Goal: Transaction & Acquisition: Subscribe to service/newsletter

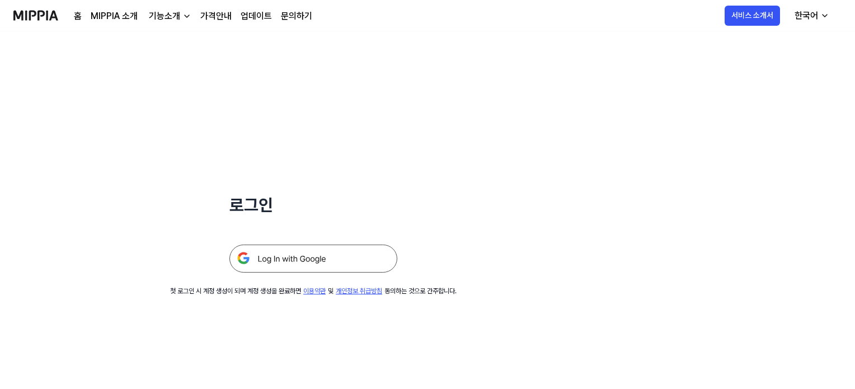
click at [322, 267] on img at bounding box center [313, 259] width 168 height 28
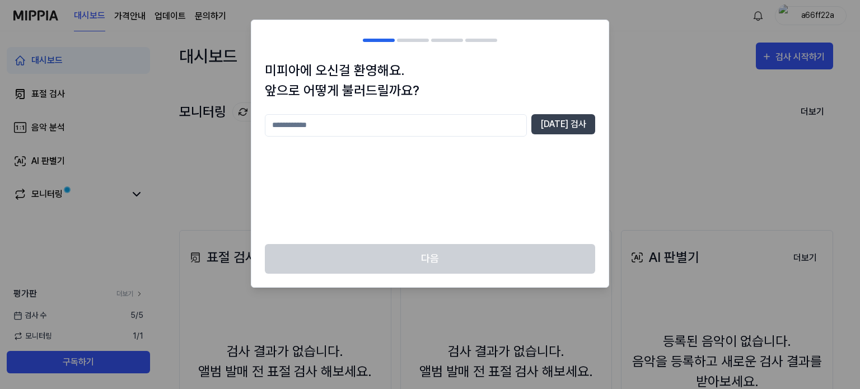
click at [457, 125] on input "text" at bounding box center [396, 125] width 262 height 22
type input "*"
type input "********"
click at [565, 120] on button "[DATE] 검사" at bounding box center [563, 124] width 64 height 20
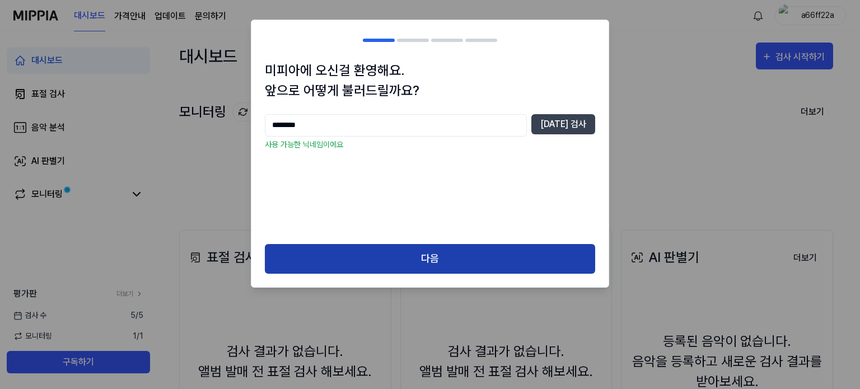
click at [447, 248] on button "다음" at bounding box center [430, 259] width 330 height 30
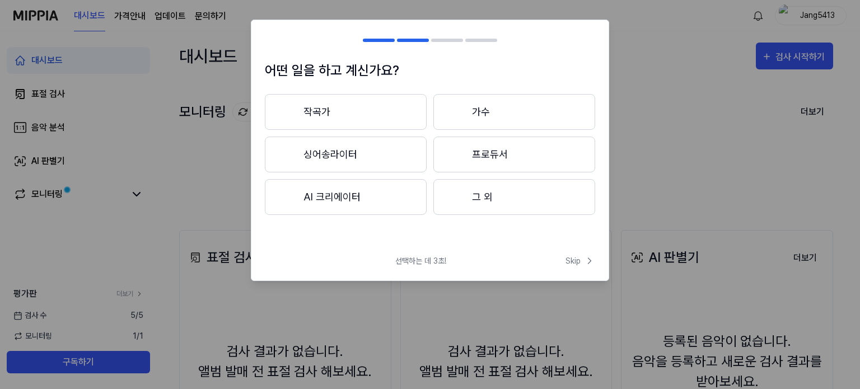
click at [404, 118] on button "작곡가" at bounding box center [346, 112] width 162 height 36
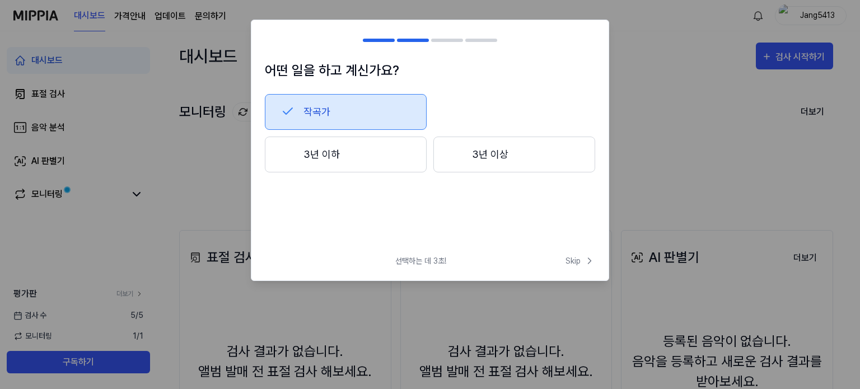
click at [373, 119] on button "작곡가" at bounding box center [346, 112] width 162 height 36
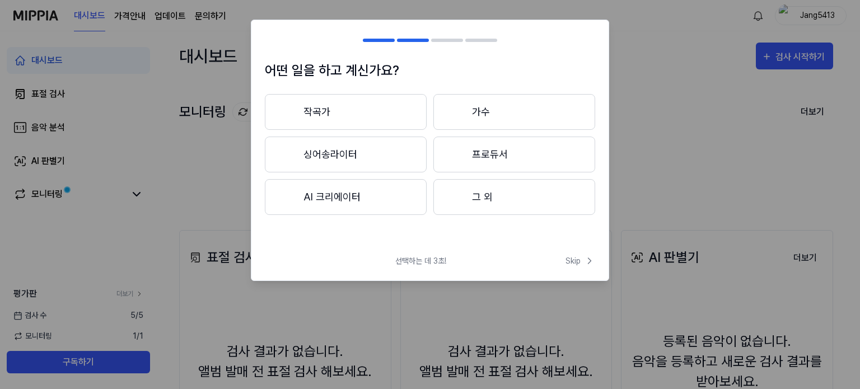
click at [501, 191] on button "그 외" at bounding box center [514, 197] width 162 height 36
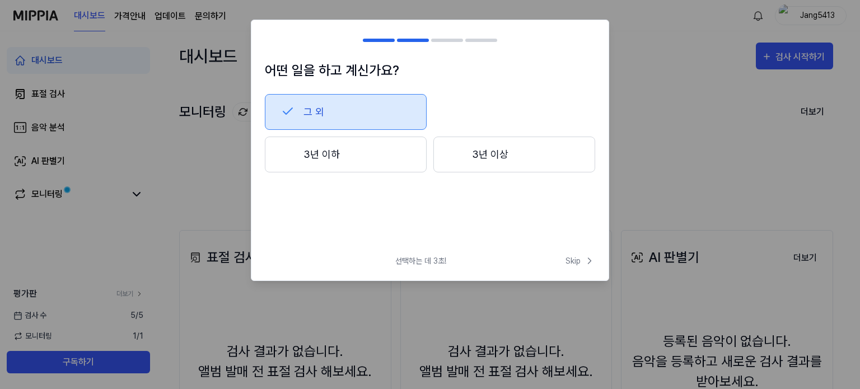
click at [368, 104] on button "그 외" at bounding box center [346, 112] width 162 height 36
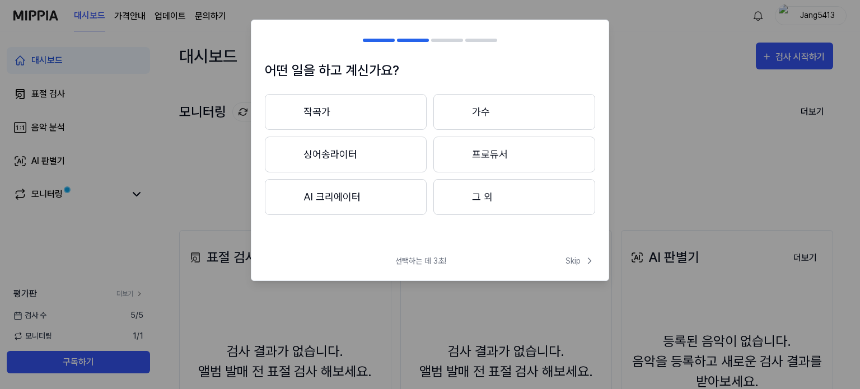
click at [365, 112] on button "작곡가" at bounding box center [346, 112] width 162 height 36
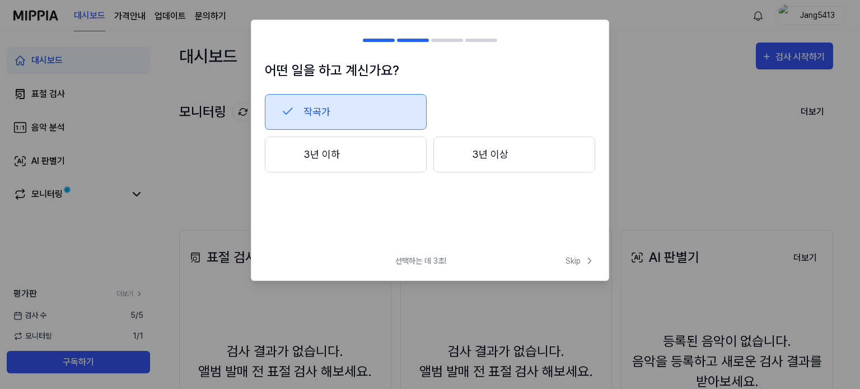
click at [365, 112] on button "작곡가" at bounding box center [346, 112] width 162 height 36
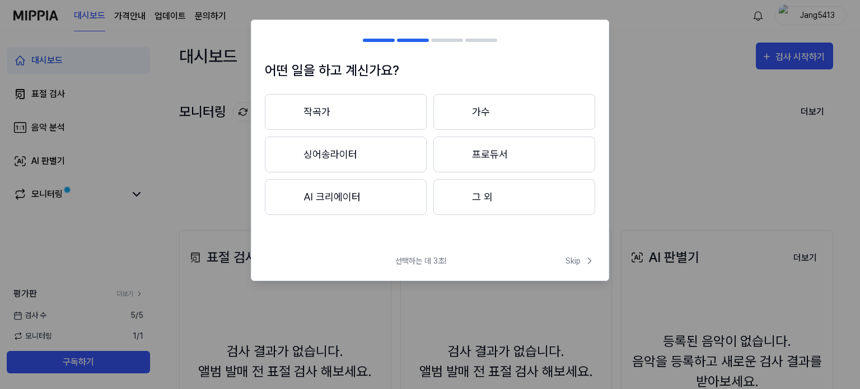
click at [365, 112] on button "작곡가" at bounding box center [346, 112] width 162 height 36
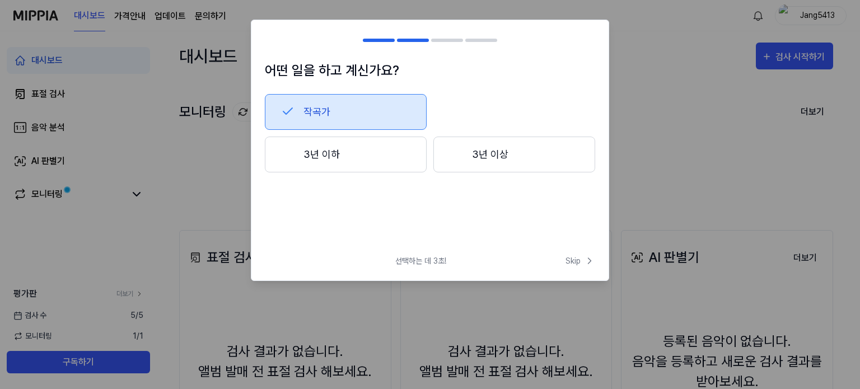
click at [467, 161] on button "3년 이상" at bounding box center [514, 155] width 162 height 36
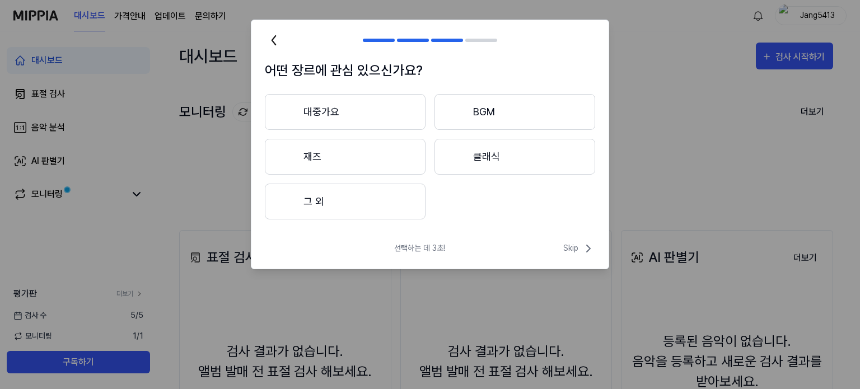
click at [336, 155] on button "재즈" at bounding box center [345, 157] width 161 height 36
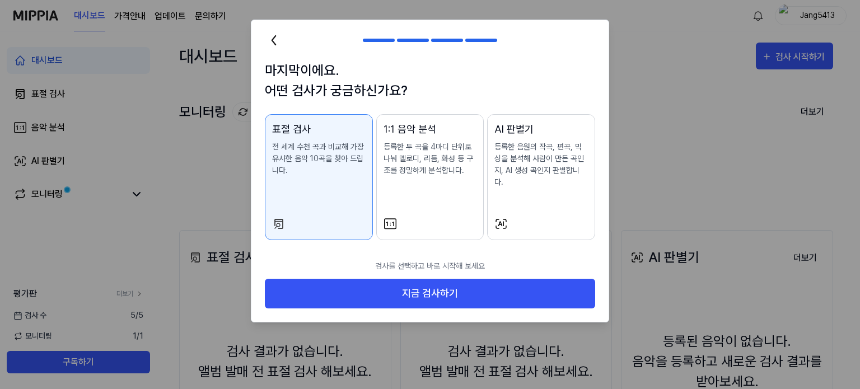
click at [278, 46] on icon at bounding box center [274, 40] width 18 height 18
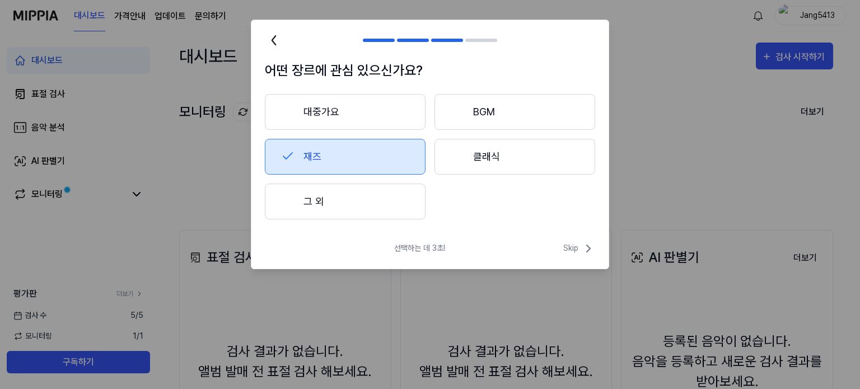
click at [286, 154] on icon at bounding box center [287, 155] width 13 height 13
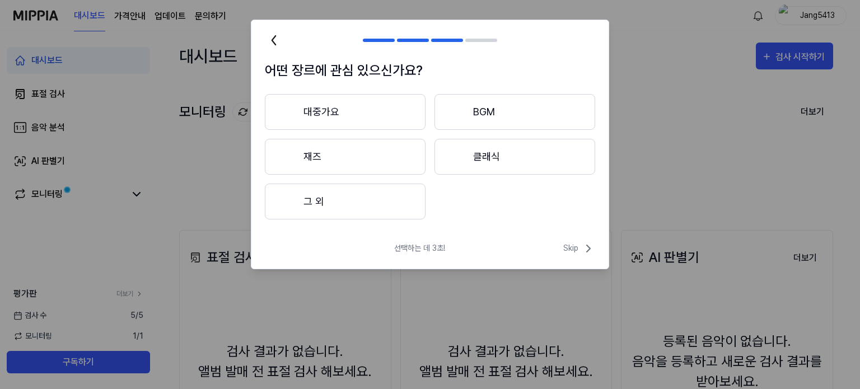
click at [303, 190] on button "그 외" at bounding box center [345, 202] width 161 height 36
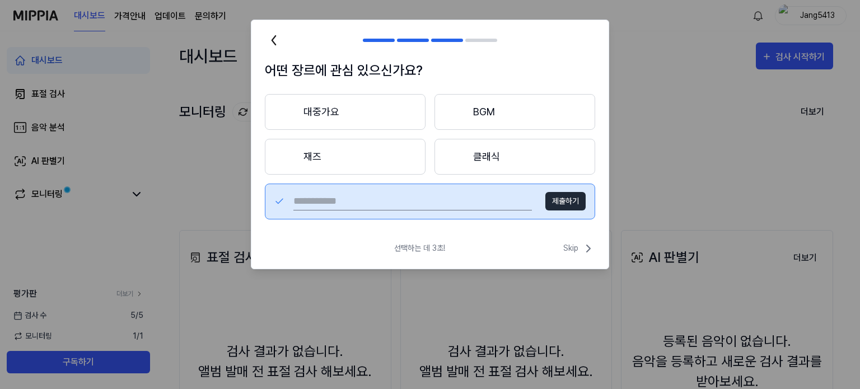
click at [420, 201] on input "text" at bounding box center [412, 201] width 238 height 18
type input "*"
click at [564, 185] on div "* 제출하기" at bounding box center [430, 202] width 330 height 36
click at [565, 196] on button "제출하기" at bounding box center [565, 201] width 40 height 18
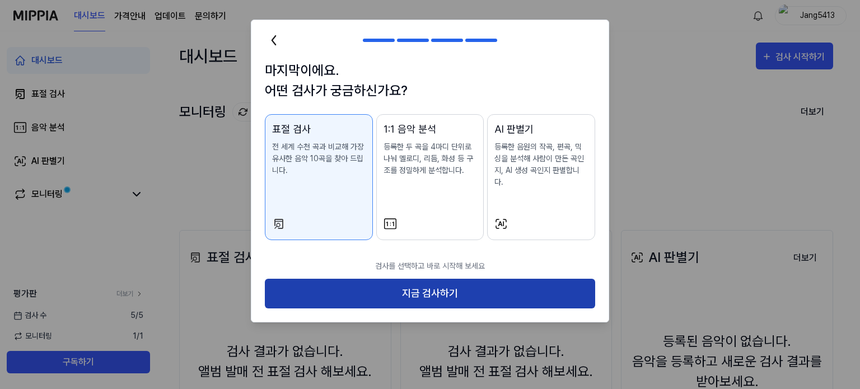
click at [529, 279] on button "지금 검사하기" at bounding box center [430, 294] width 330 height 30
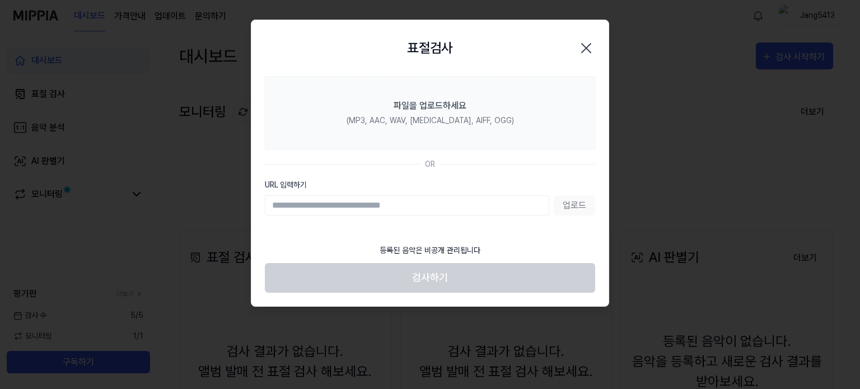
paste input "**********"
type input "**********"
click at [569, 204] on button "업로드" at bounding box center [573, 205] width 41 height 20
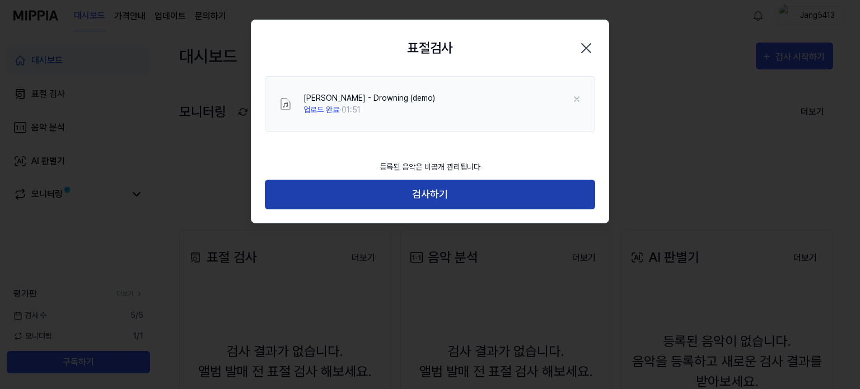
click at [449, 197] on button "검사하기" at bounding box center [430, 195] width 330 height 30
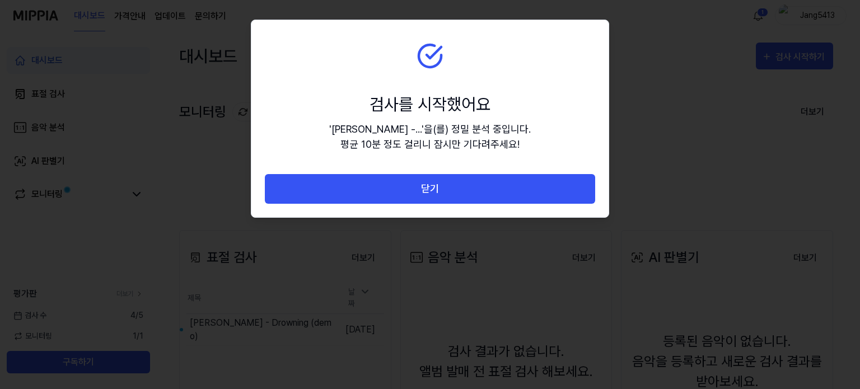
click at [472, 130] on div "' [PERSON_NAME] -... ' 을(를) 정밀 분석 중입니다. 평균 10분 정도 걸리니 잠시만 기다려주세요!" at bounding box center [429, 136] width 201 height 30
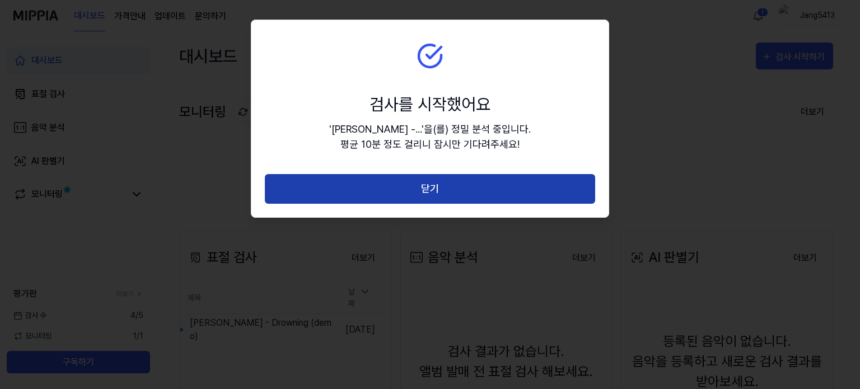
click at [471, 180] on button "닫기" at bounding box center [430, 189] width 330 height 30
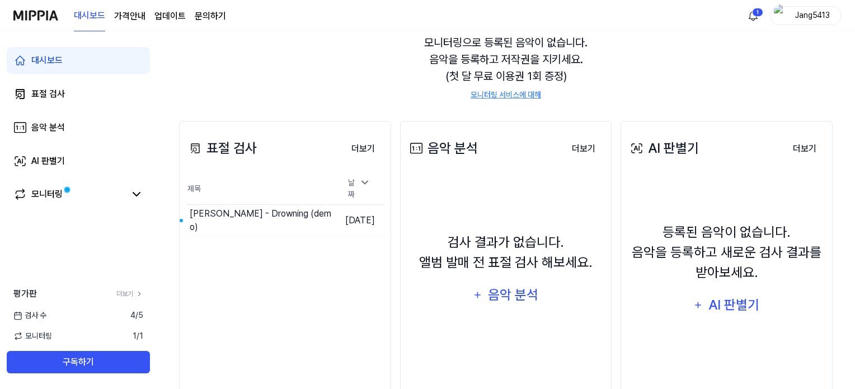
scroll to position [112, 0]
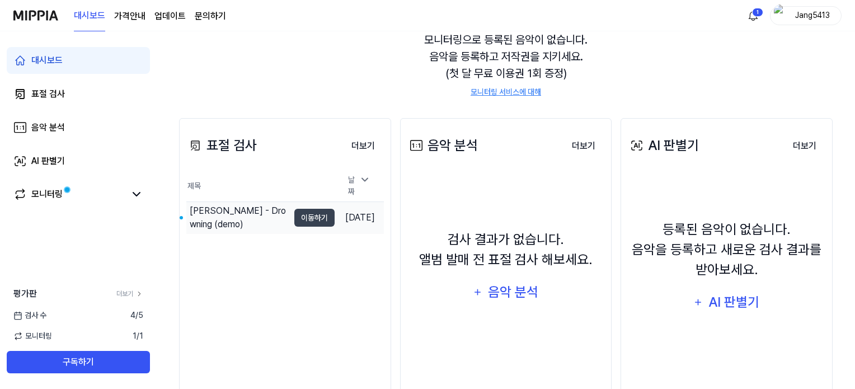
click at [205, 204] on div "[PERSON_NAME] - Drowning (demo)" at bounding box center [239, 217] width 99 height 27
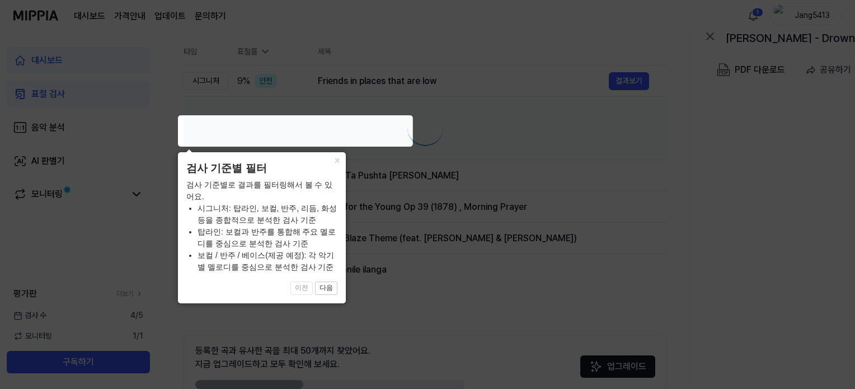
scroll to position [0, 0]
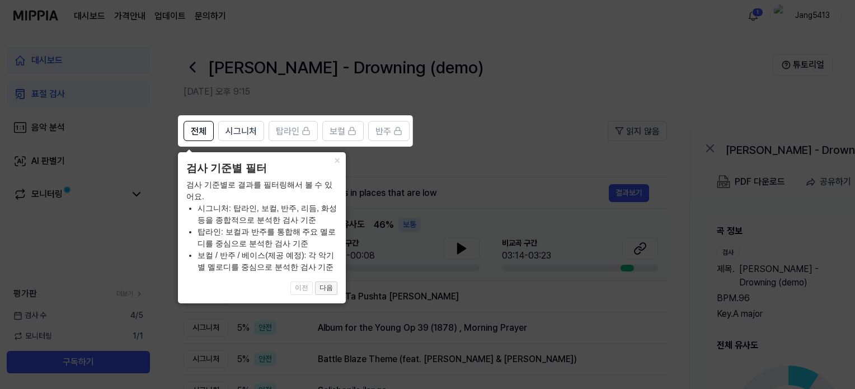
click at [328, 286] on button "다음" at bounding box center [326, 287] width 22 height 13
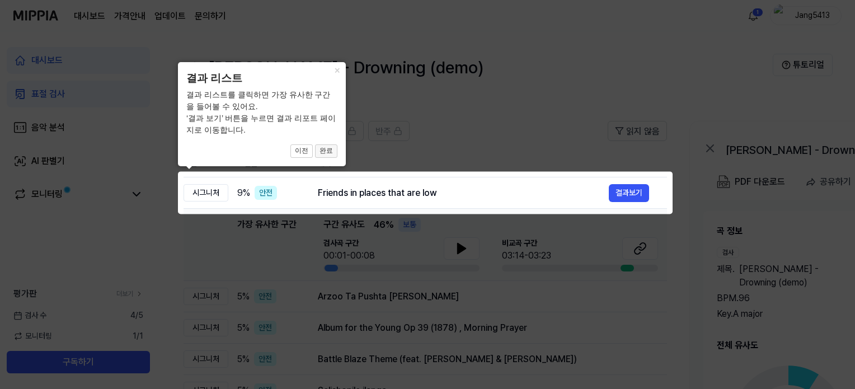
click at [327, 151] on button "완료" at bounding box center [326, 150] width 22 height 13
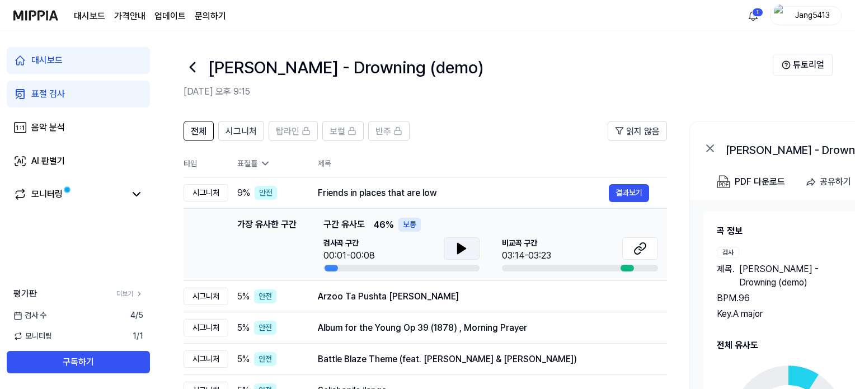
click at [459, 248] on icon at bounding box center [462, 248] width 8 height 10
click at [459, 248] on icon at bounding box center [459, 248] width 2 height 9
click at [543, 256] on div "03:14-03:23" at bounding box center [526, 255] width 49 height 13
click at [640, 248] on icon at bounding box center [639, 248] width 13 height 13
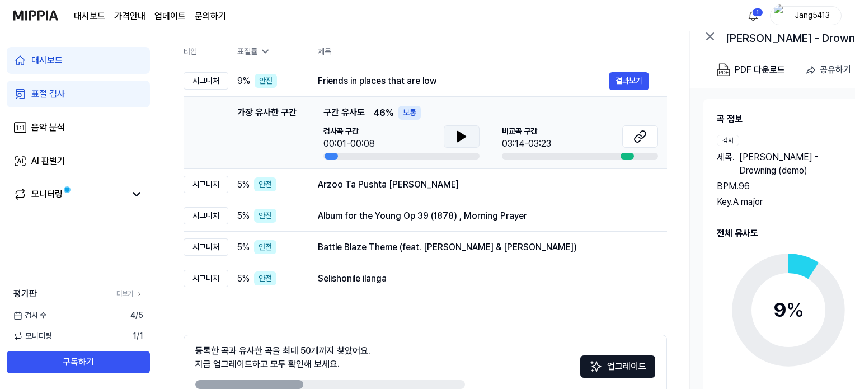
scroll to position [175, 0]
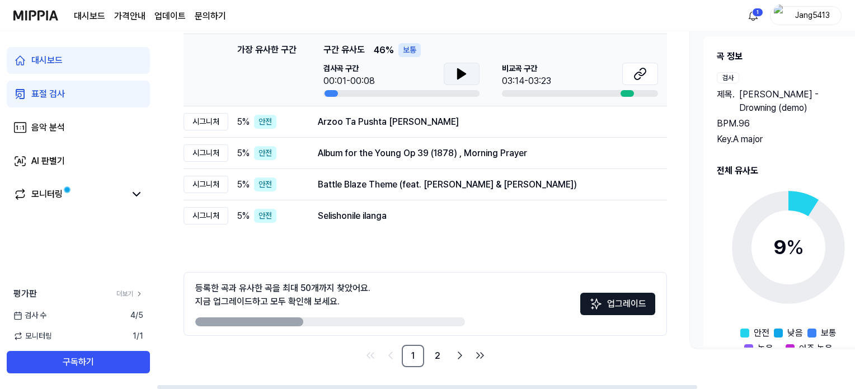
drag, startPoint x: 291, startPoint y: 317, endPoint x: 363, endPoint y: 337, distance: 74.9
click at [363, 337] on div "등록한 곡과 유사한 곡을 최대 50개까지 찾았어요. 지금 업그레이드하고 모두 확인해 보세요. 업그레이드 1 2" at bounding box center [425, 319] width 483 height 95
click at [365, 326] on div "등록한 곡과 유사한 곡을 최대 50개까지 찾았어요. 지금 업그레이드하고 모두 확인해 보세요. 업그레이드" at bounding box center [425, 304] width 483 height 64
click at [365, 325] on div at bounding box center [330, 321] width 270 height 9
click at [365, 323] on div at bounding box center [330, 321] width 270 height 9
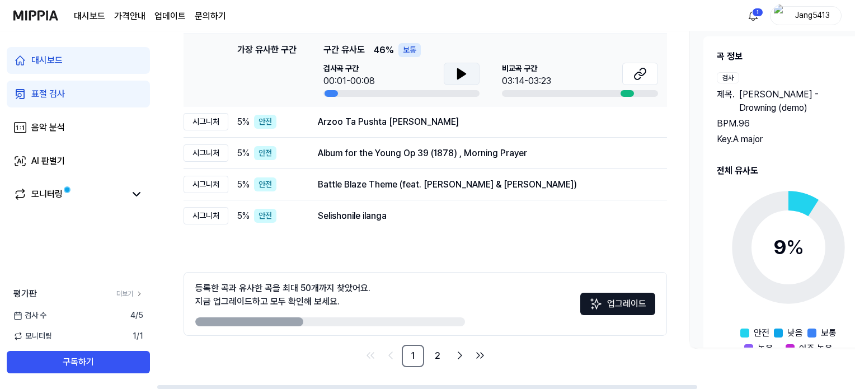
drag, startPoint x: 375, startPoint y: 322, endPoint x: 396, endPoint y: 317, distance: 21.7
click at [376, 323] on div at bounding box center [330, 321] width 270 height 9
click at [442, 351] on link "2" at bounding box center [437, 356] width 22 height 22
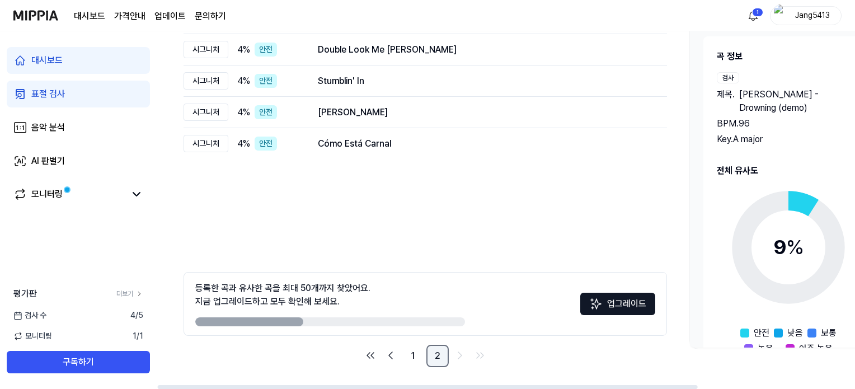
scroll to position [0, 0]
click at [408, 357] on link "1" at bounding box center [413, 356] width 22 height 22
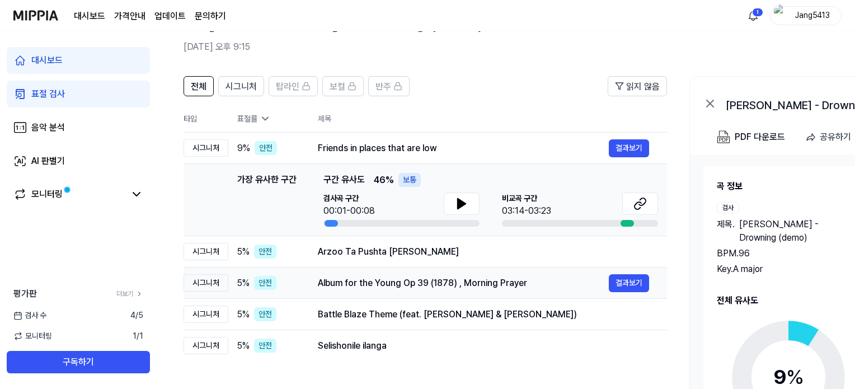
scroll to position [63, 0]
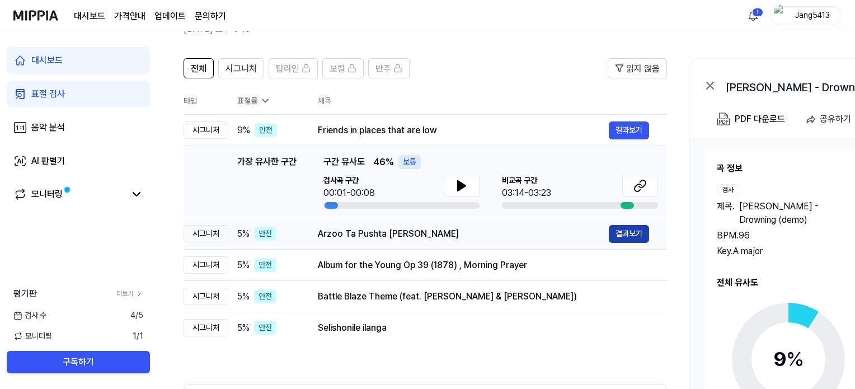
click at [635, 231] on button "결과보기" at bounding box center [629, 234] width 40 height 18
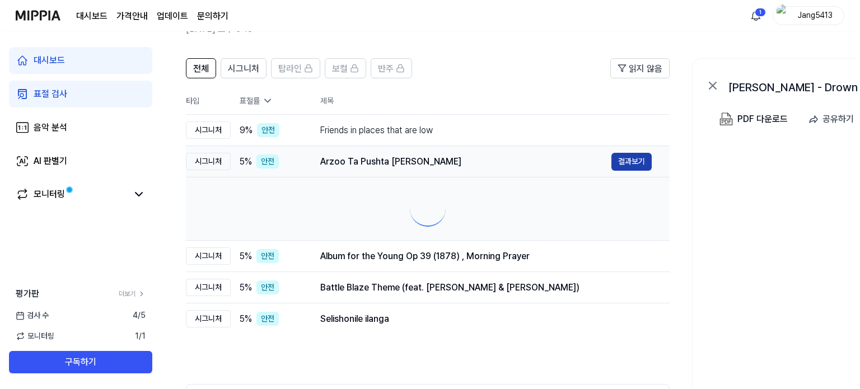
scroll to position [0, 0]
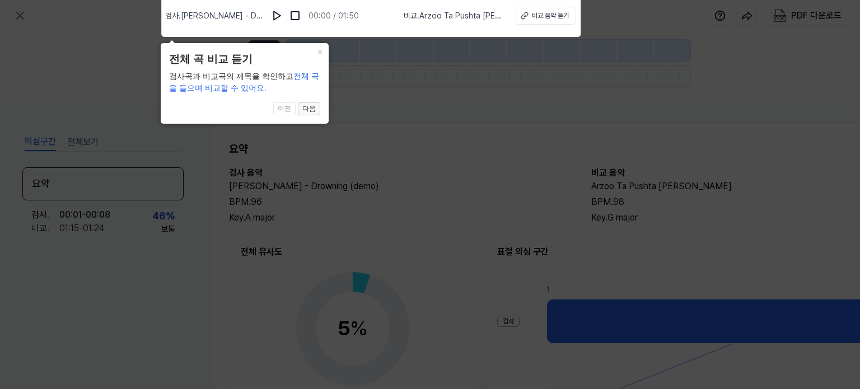
click at [307, 112] on button "다음" at bounding box center [309, 108] width 22 height 13
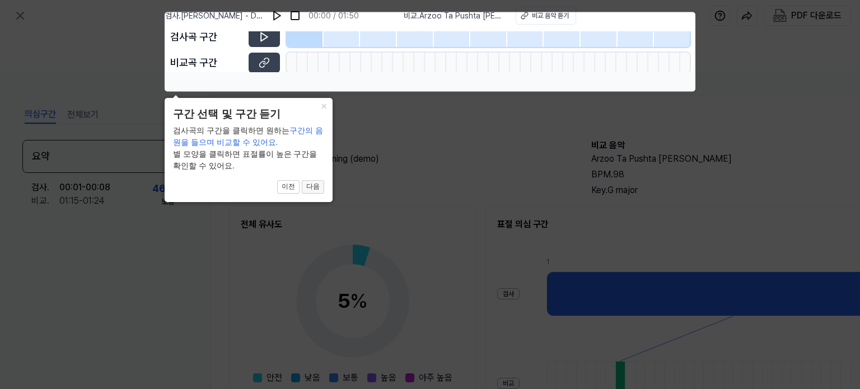
click at [318, 189] on button "다음" at bounding box center [313, 186] width 22 height 13
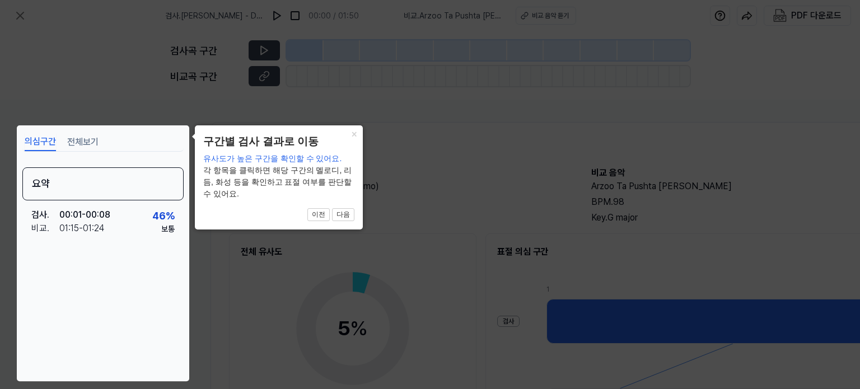
click at [340, 215] on button "다음" at bounding box center [343, 214] width 22 height 13
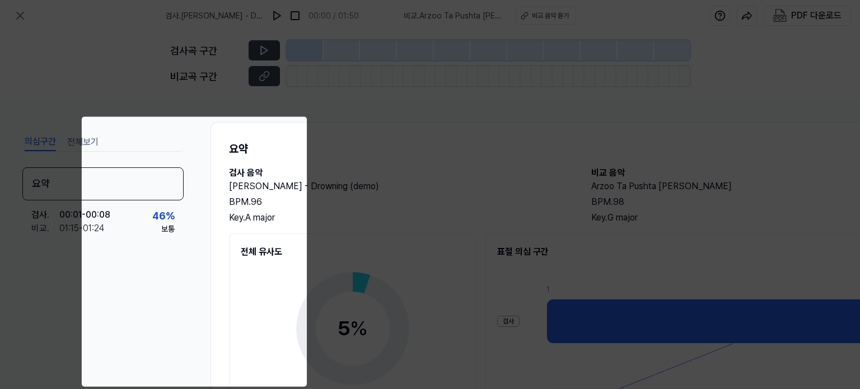
scroll to position [149, 112]
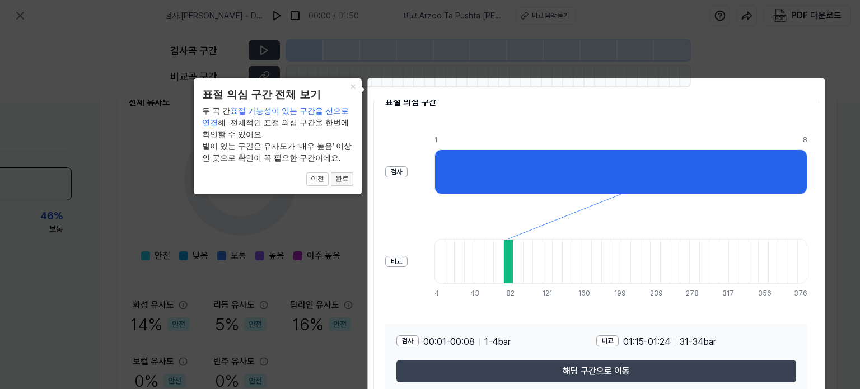
click at [349, 179] on button "완료" at bounding box center [342, 178] width 22 height 13
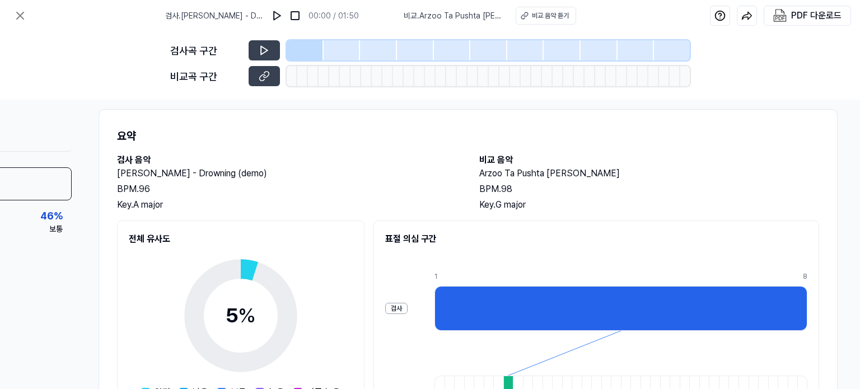
scroll to position [0, 112]
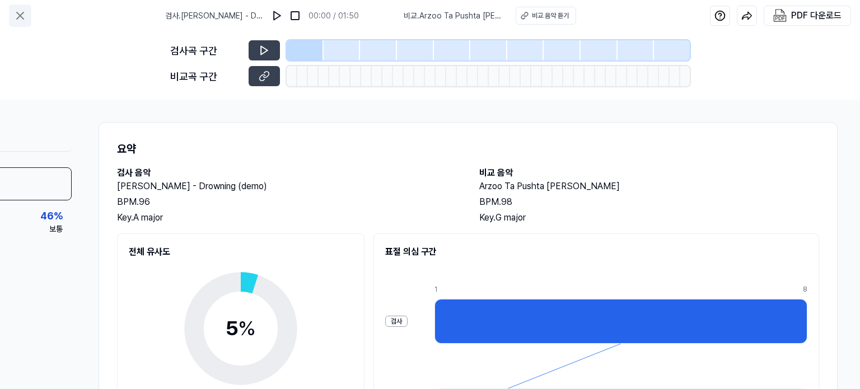
click at [21, 14] on icon at bounding box center [20, 15] width 7 height 7
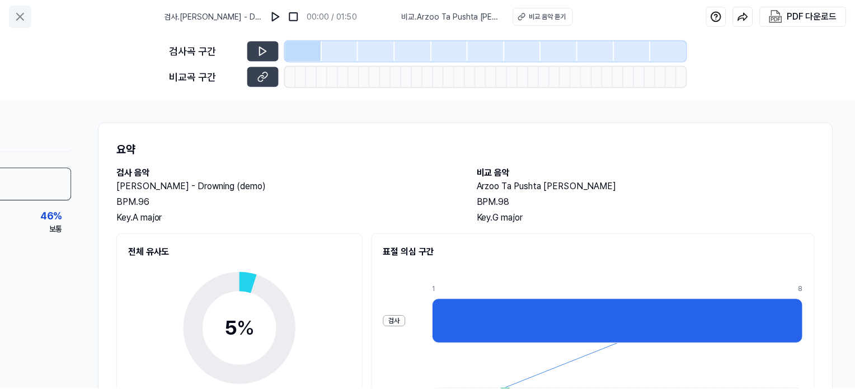
scroll to position [63, 0]
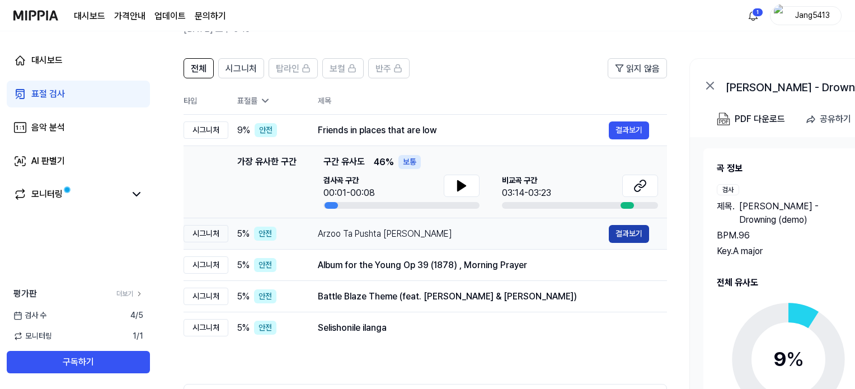
click at [622, 229] on button "결과보기" at bounding box center [629, 234] width 40 height 18
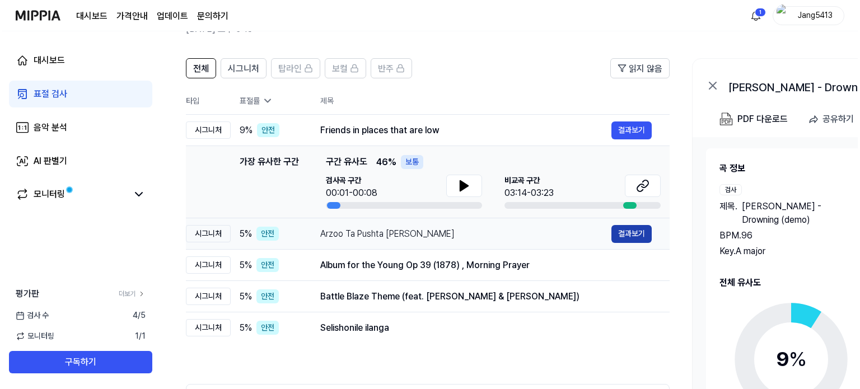
scroll to position [0, 0]
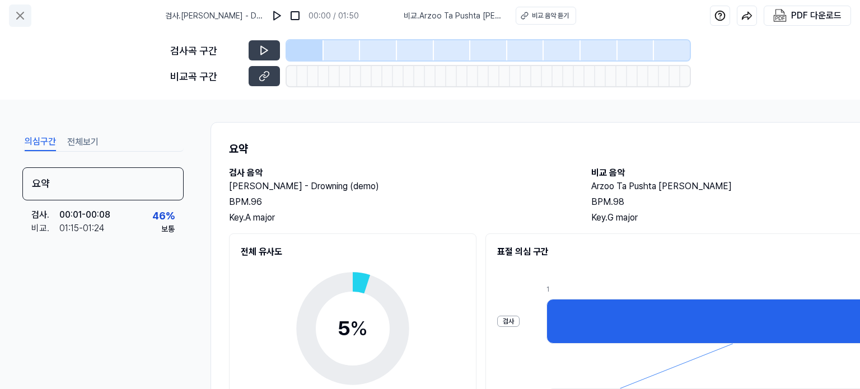
click at [20, 17] on icon at bounding box center [19, 15] width 13 height 13
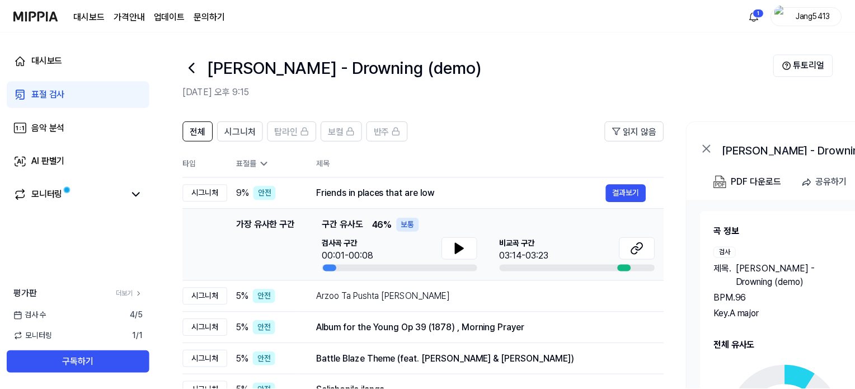
scroll to position [63, 0]
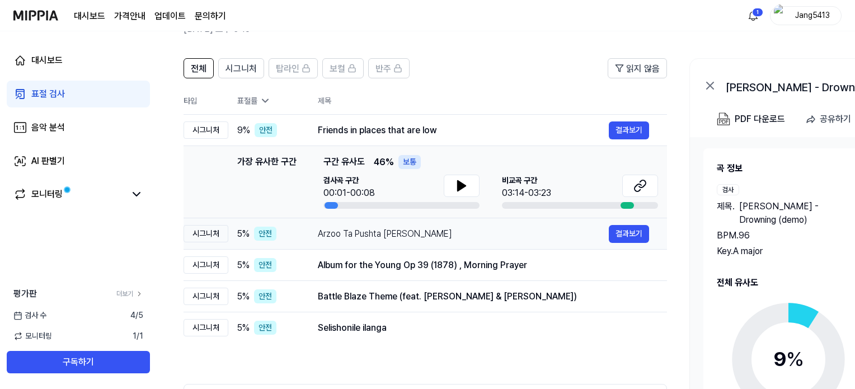
click at [540, 237] on div "Arzoo Ta Pushta [PERSON_NAME]" at bounding box center [463, 233] width 291 height 13
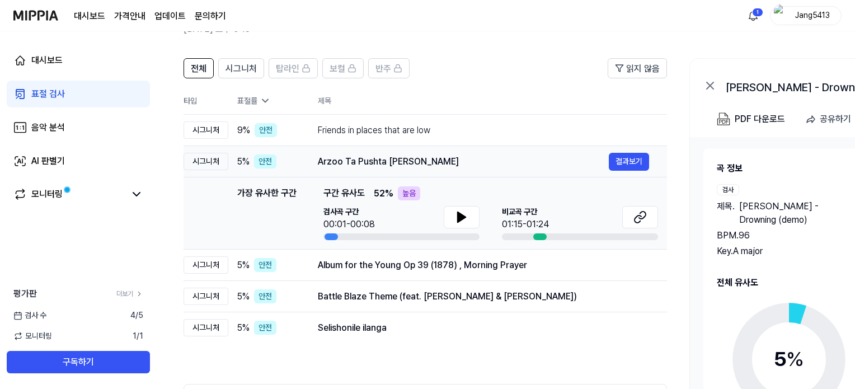
click at [540, 237] on div at bounding box center [539, 236] width 13 height 7
click at [638, 213] on icon at bounding box center [639, 216] width 13 height 13
click at [372, 267] on div "Album for the Young Op 39 (1878) , Morning Prayer" at bounding box center [463, 265] width 291 height 13
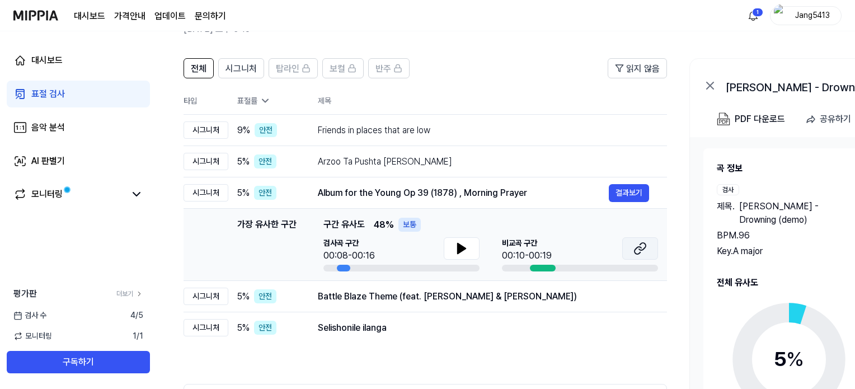
click at [650, 252] on button at bounding box center [640, 248] width 36 height 22
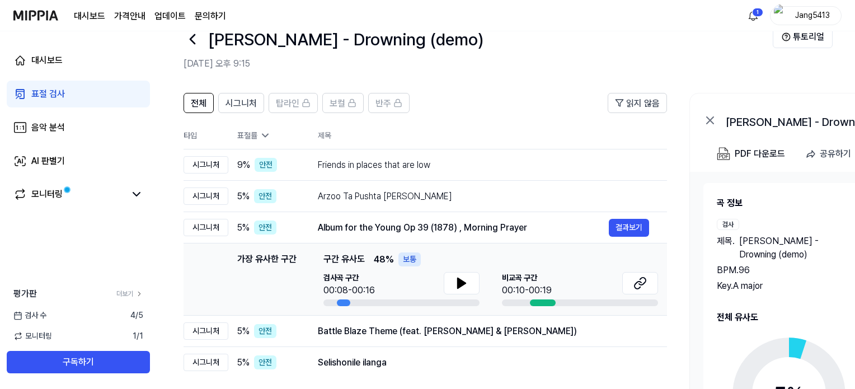
scroll to position [0, 0]
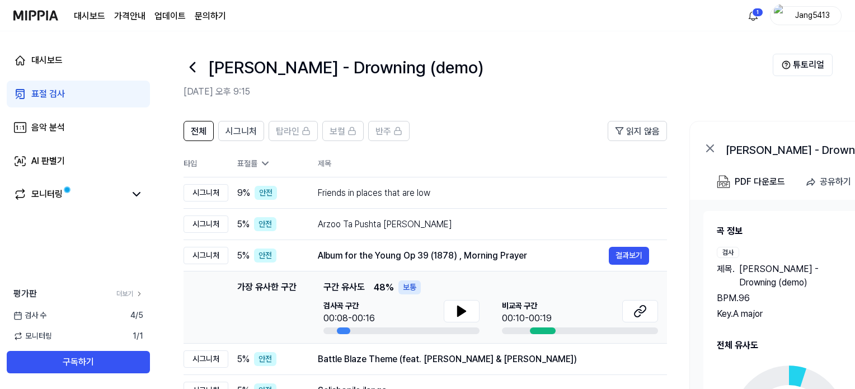
click at [194, 68] on icon at bounding box center [193, 67] width 18 height 18
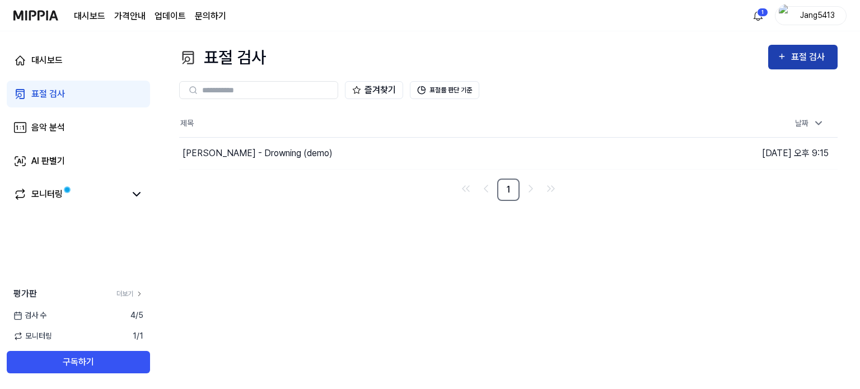
click at [805, 54] on div "표절 검사" at bounding box center [809, 57] width 37 height 15
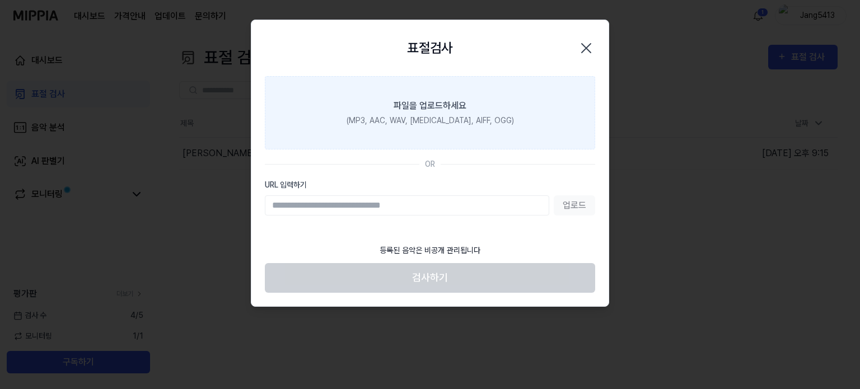
click at [415, 107] on div "파일을 업로드하세요" at bounding box center [429, 105] width 73 height 13
click at [0, 0] on input "파일을 업로드하세요 (MP3, AAC, WAV, [MEDICAL_DATA], AIFF, OGG)" at bounding box center [0, 0] width 0 height 0
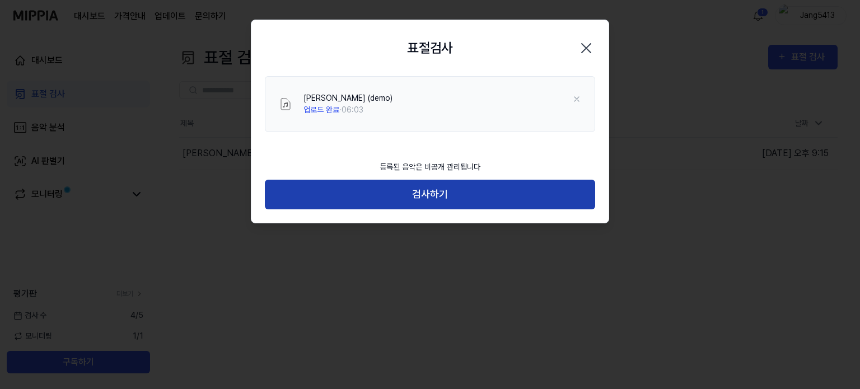
click at [468, 192] on button "검사하기" at bounding box center [430, 195] width 330 height 30
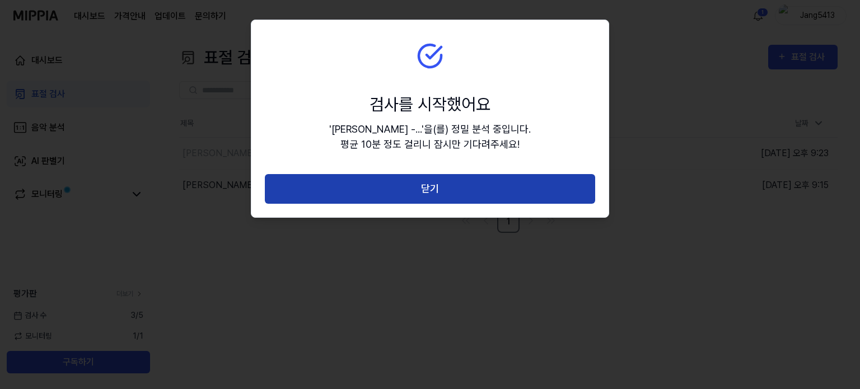
click at [494, 187] on button "닫기" at bounding box center [430, 189] width 330 height 30
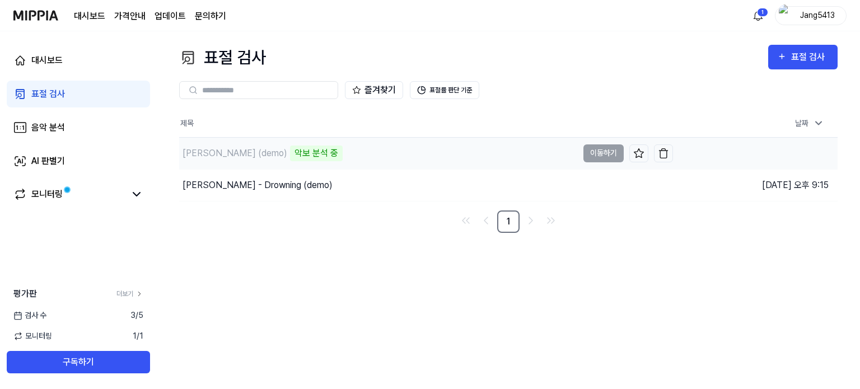
click at [320, 149] on div "악보 분석 중" at bounding box center [316, 153] width 53 height 16
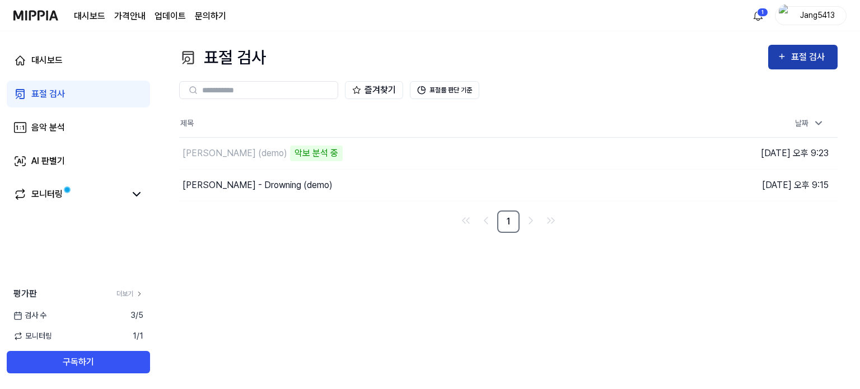
click at [786, 59] on icon "button" at bounding box center [782, 56] width 10 height 13
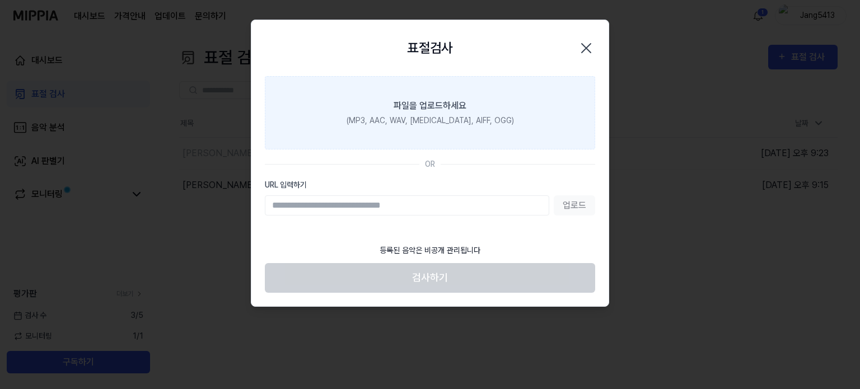
click at [415, 124] on div "(MP3, AAC, WAV, [MEDICAL_DATA], AIFF, OGG)" at bounding box center [429, 121] width 167 height 12
click at [0, 0] on input "파일을 업로드하세요 (MP3, AAC, WAV, [MEDICAL_DATA], AIFF, OGG)" at bounding box center [0, 0] width 0 height 0
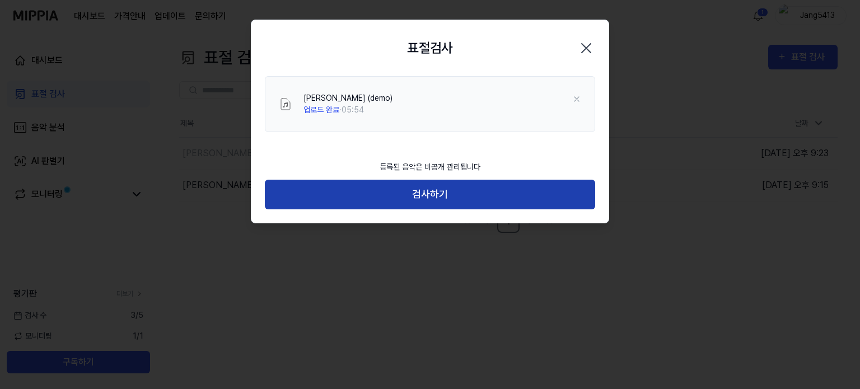
click at [463, 192] on button "검사하기" at bounding box center [430, 195] width 330 height 30
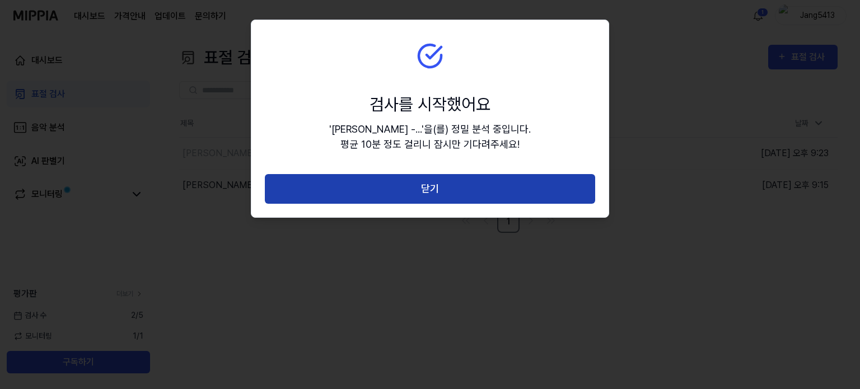
click at [499, 190] on button "닫기" at bounding box center [430, 189] width 330 height 30
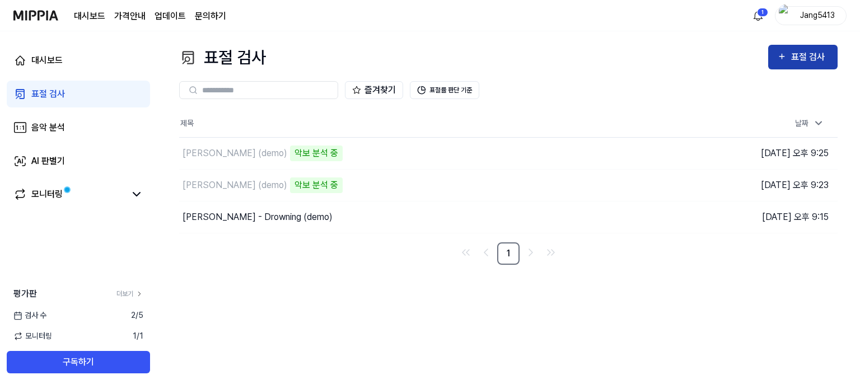
click at [813, 60] on div "표절 검사" at bounding box center [809, 57] width 37 height 15
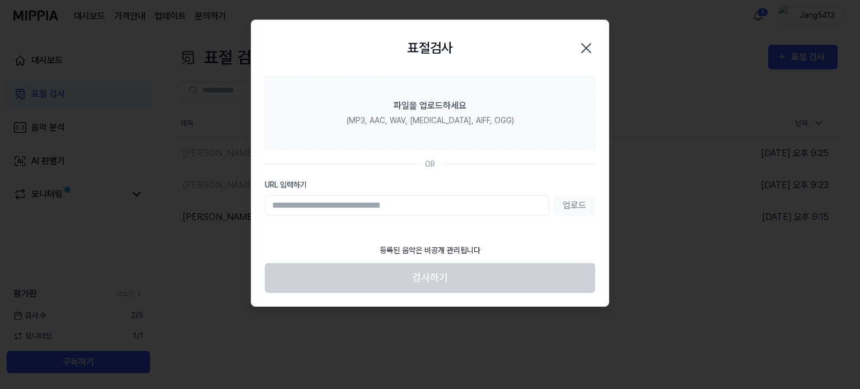
click at [403, 205] on input "URL 입력하기" at bounding box center [407, 205] width 284 height 20
click at [293, 281] on footer "등록된 음악은 비공개 관리됩니다 검사하기" at bounding box center [430, 265] width 330 height 55
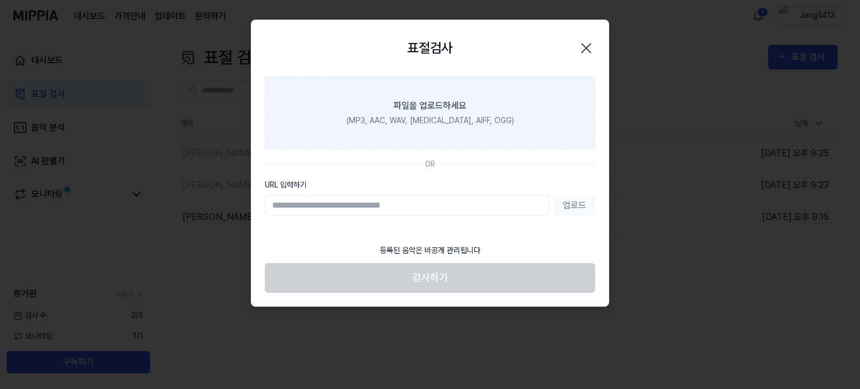
click at [374, 128] on label "파일을 업로드하세요 (MP3, AAC, WAV, [MEDICAL_DATA], AIFF, OGG)" at bounding box center [430, 112] width 330 height 73
click at [0, 0] on input "파일을 업로드하세요 (MP3, AAC, WAV, [MEDICAL_DATA], AIFF, OGG)" at bounding box center [0, 0] width 0 height 0
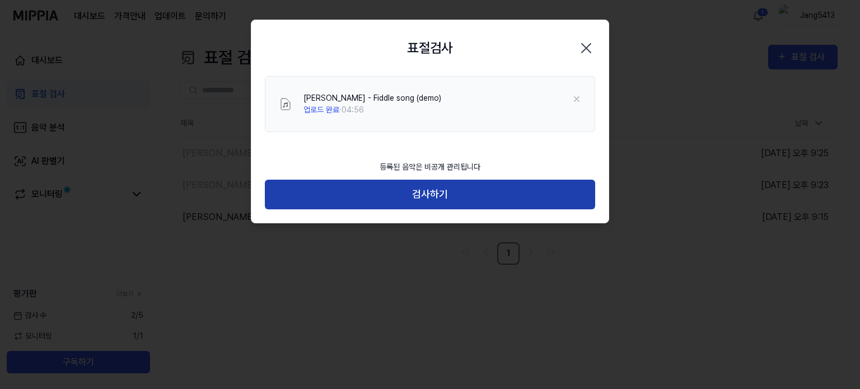
click at [483, 194] on button "검사하기" at bounding box center [430, 195] width 330 height 30
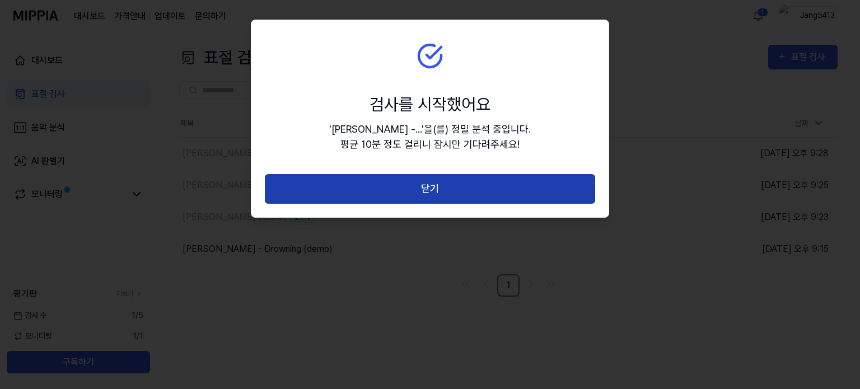
click at [403, 196] on button "닫기" at bounding box center [430, 189] width 330 height 30
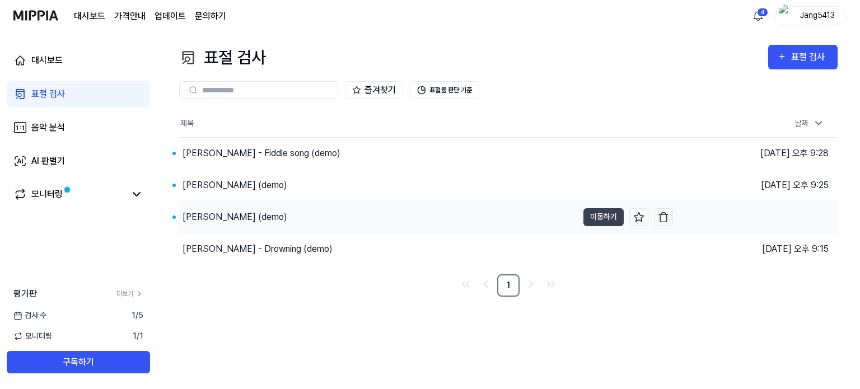
click at [258, 215] on div "[PERSON_NAME] (demo)" at bounding box center [234, 216] width 105 height 13
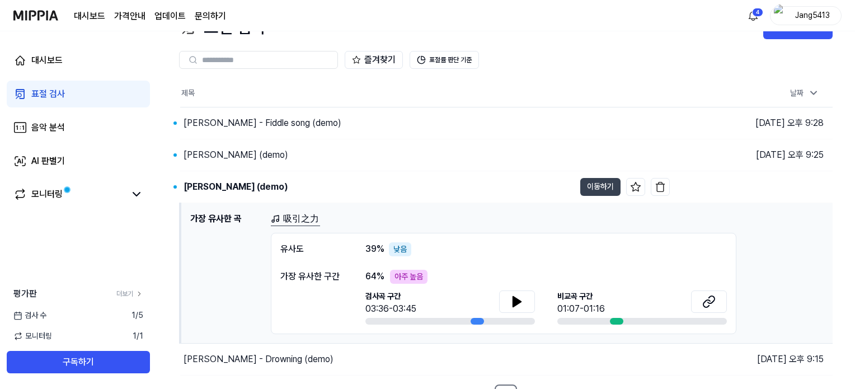
scroll to position [47, 0]
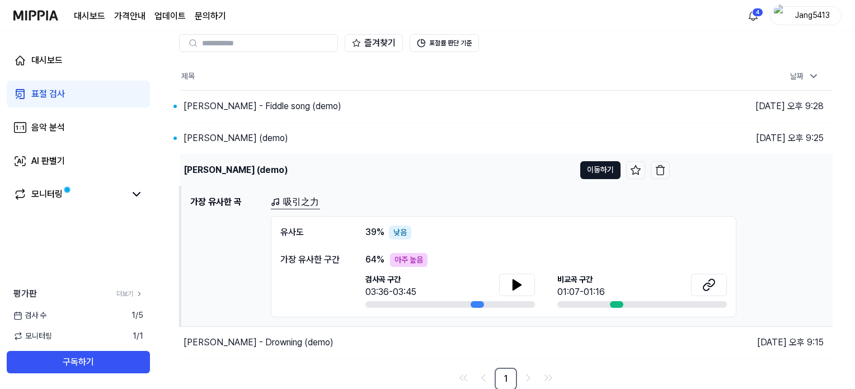
click at [598, 173] on button "이동하기" at bounding box center [600, 170] width 40 height 18
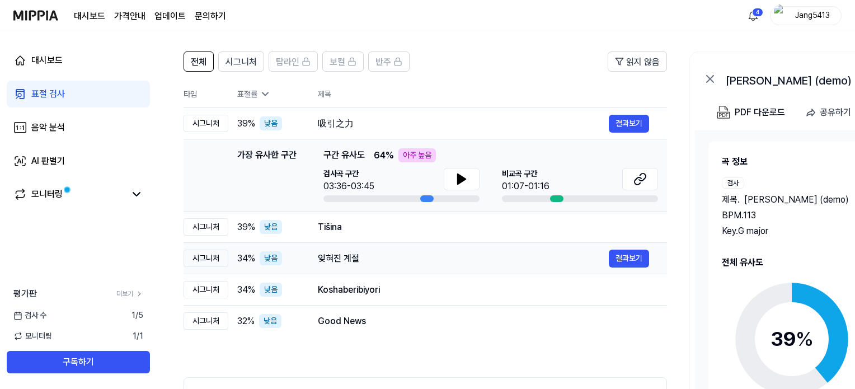
scroll to position [175, 0]
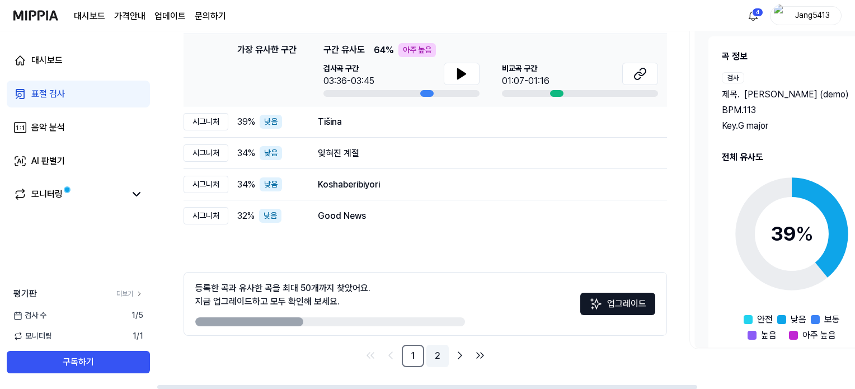
click at [440, 358] on link "2" at bounding box center [437, 356] width 22 height 22
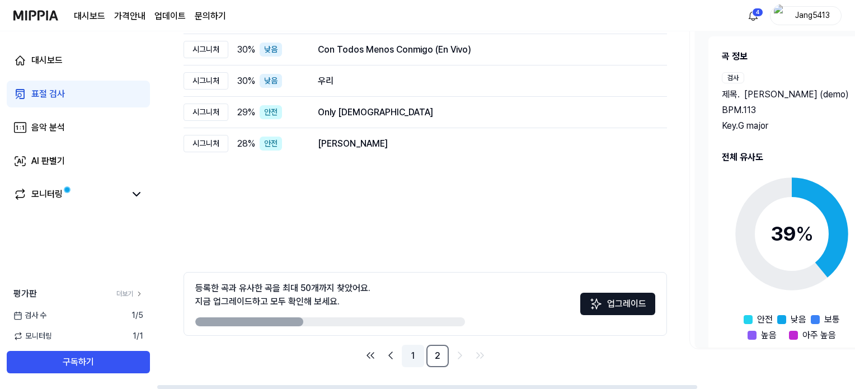
click at [414, 350] on link "1" at bounding box center [413, 356] width 22 height 22
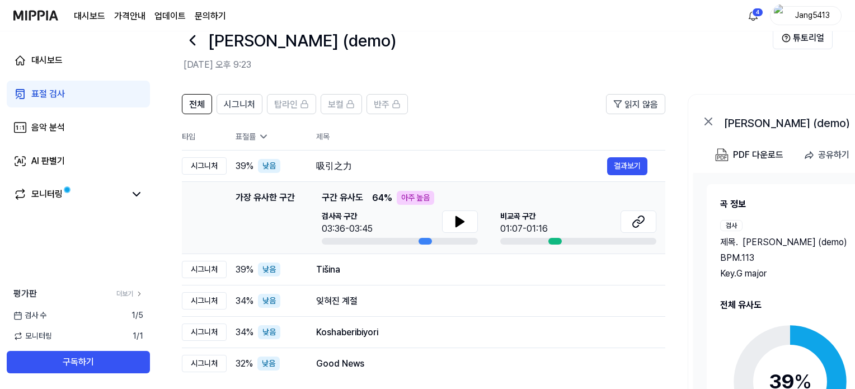
scroll to position [7, 0]
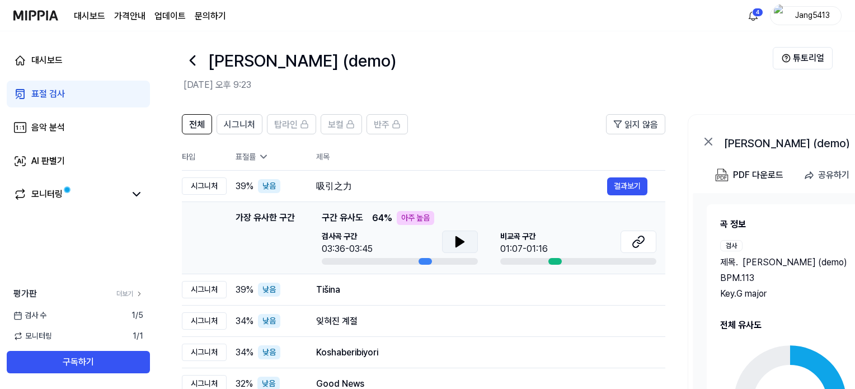
click at [461, 243] on icon at bounding box center [459, 241] width 13 height 13
click at [461, 238] on icon at bounding box center [462, 241] width 2 height 9
click at [635, 237] on icon at bounding box center [638, 241] width 13 height 13
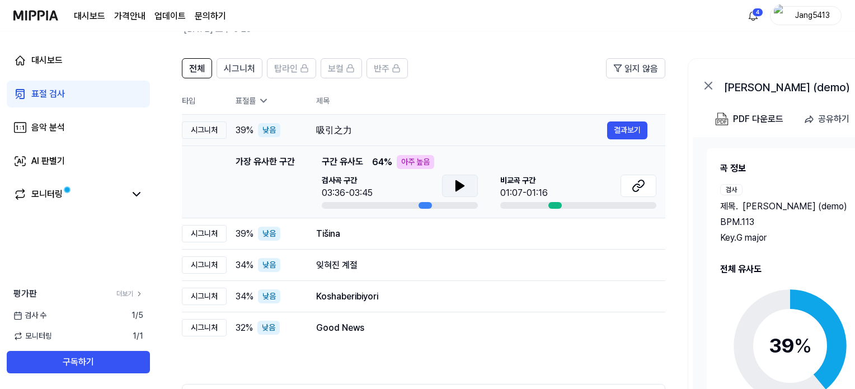
scroll to position [0, 0]
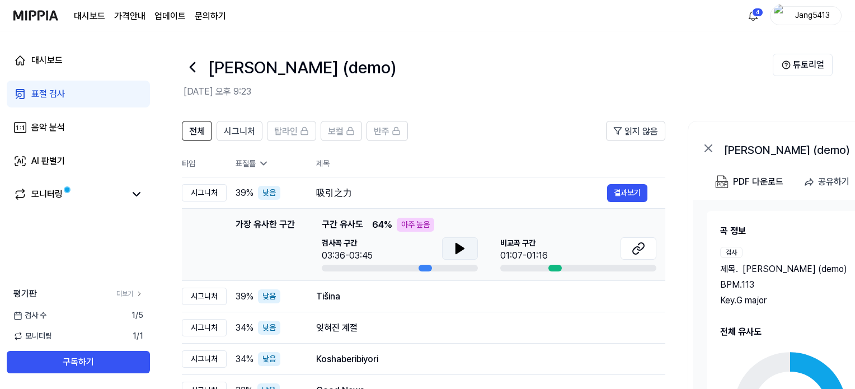
click at [199, 67] on icon at bounding box center [193, 67] width 18 height 18
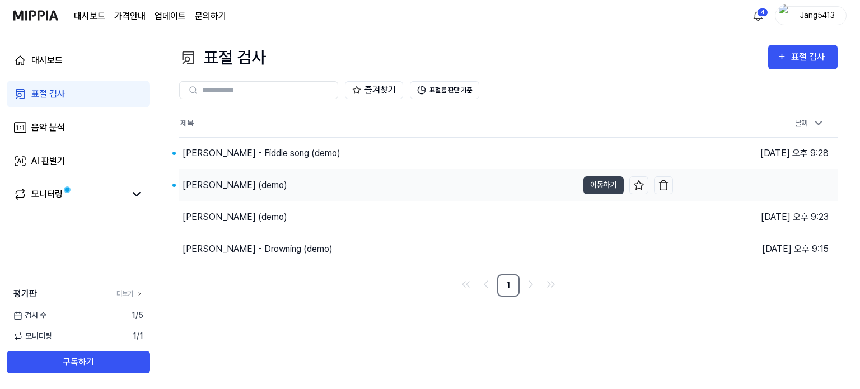
click at [266, 183] on div "[PERSON_NAME] (demo)" at bounding box center [234, 185] width 105 height 13
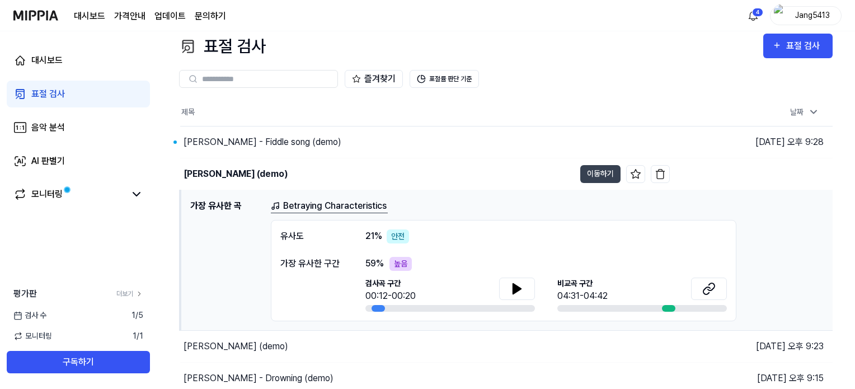
scroll to position [47, 0]
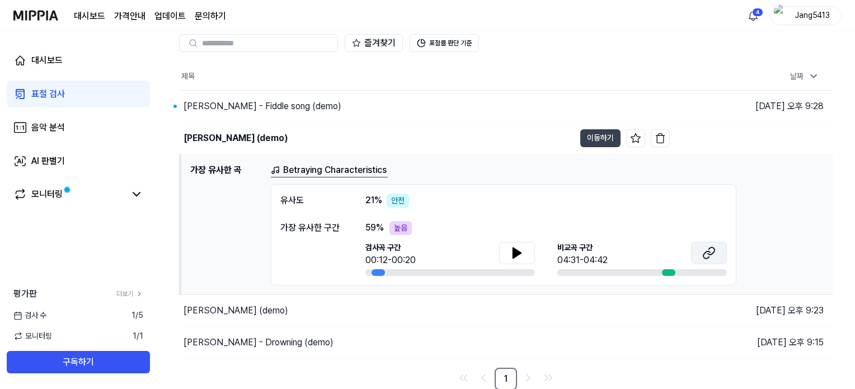
click at [705, 250] on icon at bounding box center [708, 252] width 13 height 13
click at [520, 252] on icon at bounding box center [517, 253] width 8 height 10
click at [521, 251] on icon at bounding box center [516, 252] width 13 height 13
click at [350, 205] on div "[DEMOGRAPHIC_DATA] 21 % 안전" at bounding box center [503, 201] width 447 height 14
click at [256, 311] on div "[PERSON_NAME] (demo)" at bounding box center [236, 310] width 105 height 13
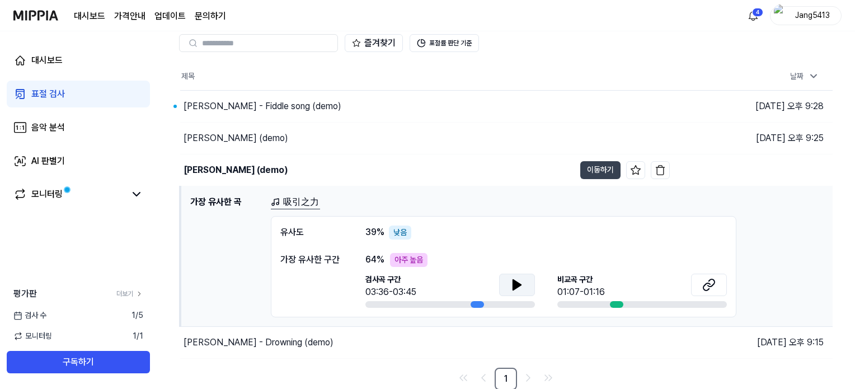
click at [524, 290] on button at bounding box center [517, 285] width 36 height 22
click at [508, 274] on button at bounding box center [517, 285] width 36 height 22
click at [281, 145] on div "[PERSON_NAME] (demo)" at bounding box center [377, 138] width 395 height 31
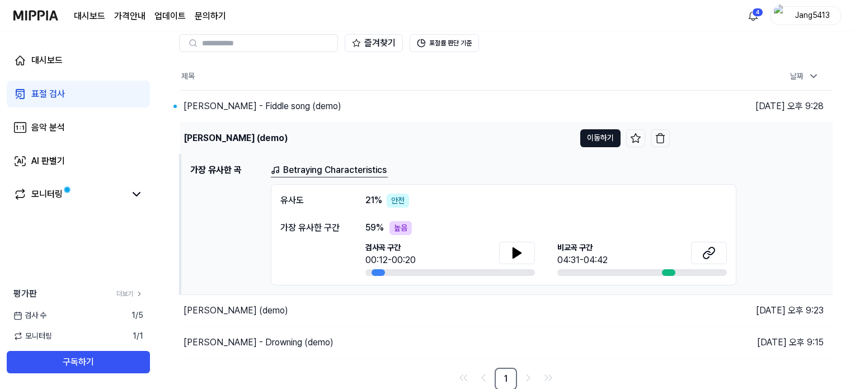
click at [593, 135] on button "이동하기" at bounding box center [600, 138] width 40 height 18
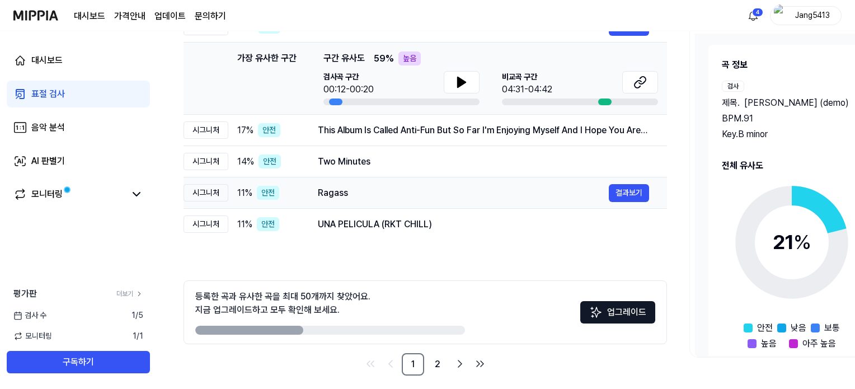
scroll to position [168, 0]
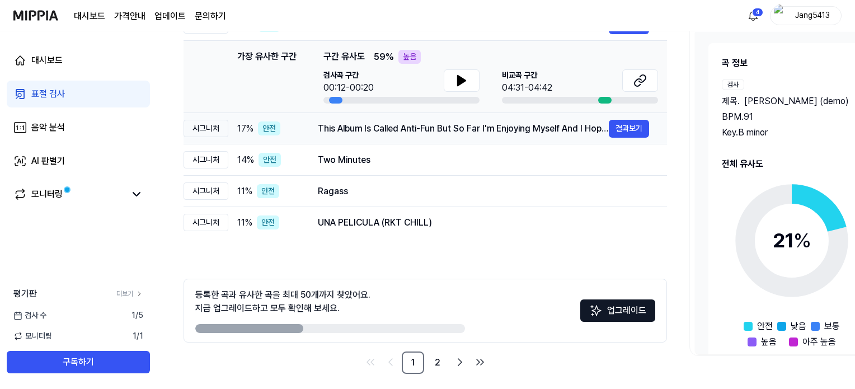
click at [389, 132] on div "This Album Is Called Anti-Fun But So Far I'm Enjoying Myself And I Hope You Are…" at bounding box center [463, 128] width 291 height 13
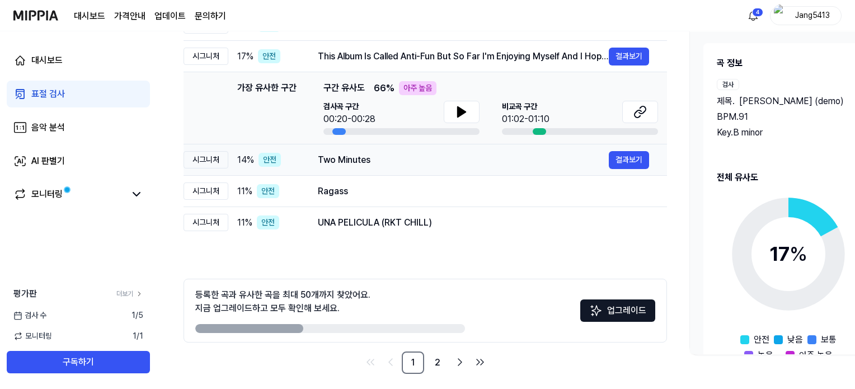
click at [320, 163] on div "Two Minutes" at bounding box center [463, 159] width 291 height 13
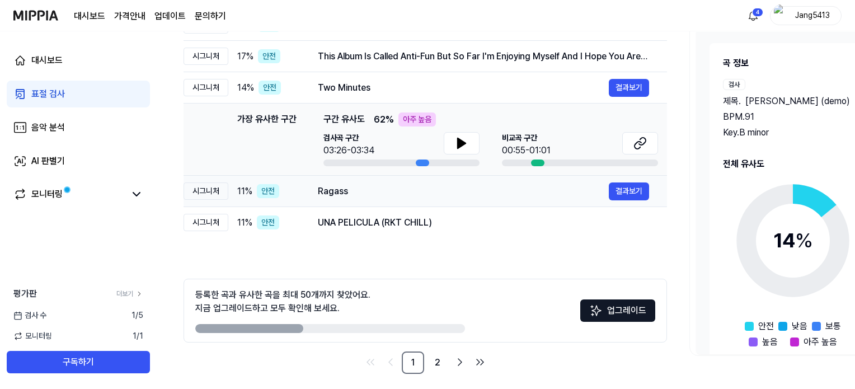
click at [343, 190] on div "Ragass" at bounding box center [463, 191] width 291 height 13
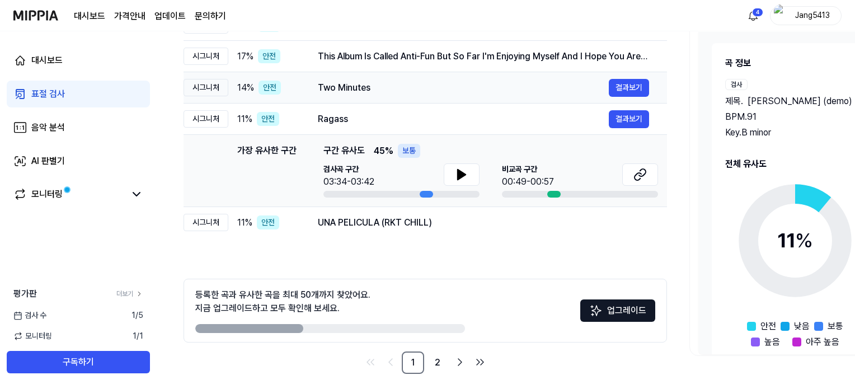
click at [337, 87] on div "Two Minutes" at bounding box center [463, 87] width 291 height 13
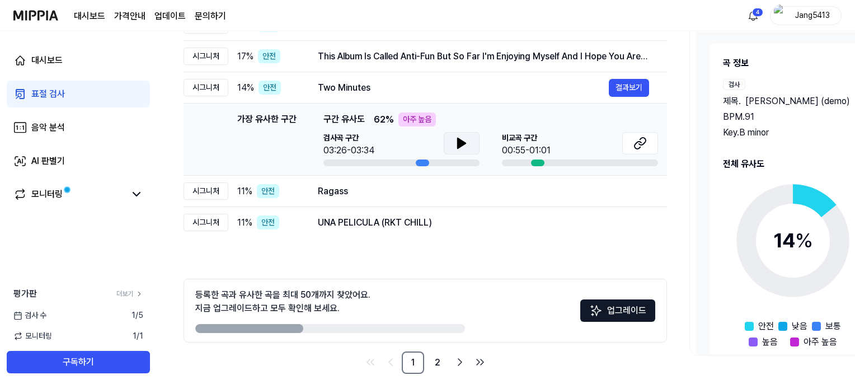
click at [462, 144] on icon at bounding box center [462, 143] width 8 height 10
click at [642, 144] on icon at bounding box center [642, 141] width 7 height 7
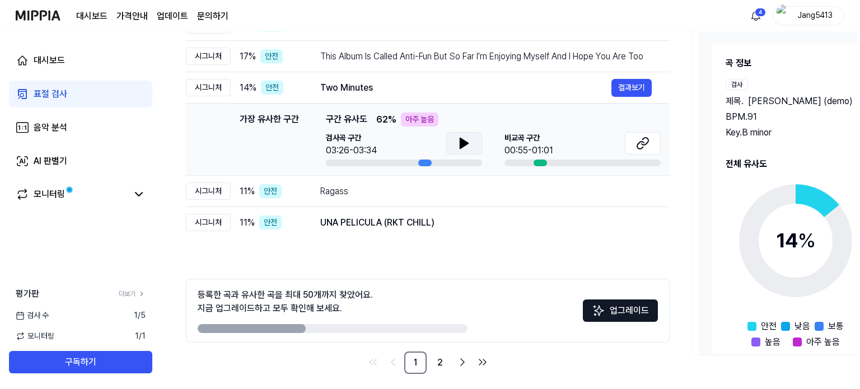
scroll to position [0, 0]
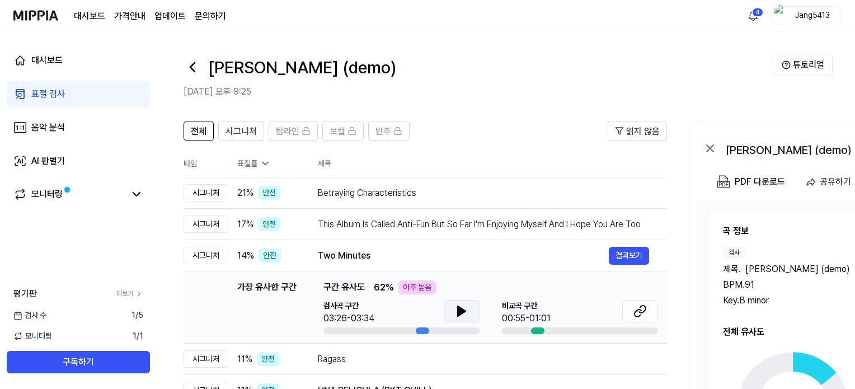
click at [196, 71] on icon at bounding box center [193, 67] width 18 height 18
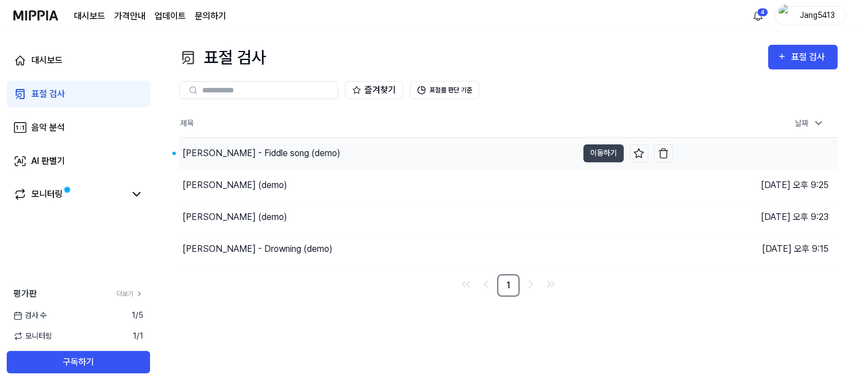
click at [264, 156] on div "[PERSON_NAME] - Fiddle song (demo)" at bounding box center [261, 153] width 158 height 13
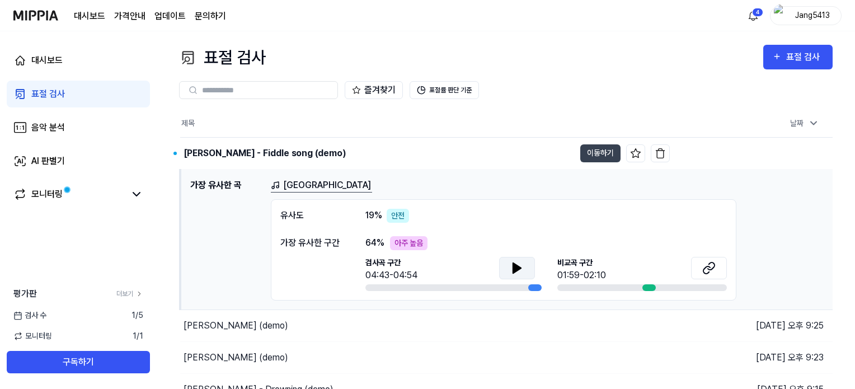
click at [519, 266] on icon at bounding box center [517, 268] width 8 height 10
click at [799, 59] on div "표절 검사" at bounding box center [804, 57] width 37 height 15
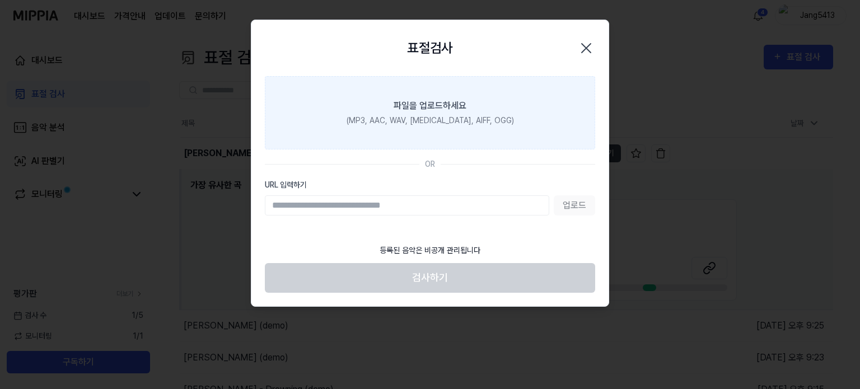
click at [398, 112] on label "파일을 업로드하세요 (MP3, AAC, WAV, [MEDICAL_DATA], AIFF, OGG)" at bounding box center [430, 112] width 330 height 73
click at [0, 0] on input "파일을 업로드하세요 (MP3, AAC, WAV, [MEDICAL_DATA], AIFF, OGG)" at bounding box center [0, 0] width 0 height 0
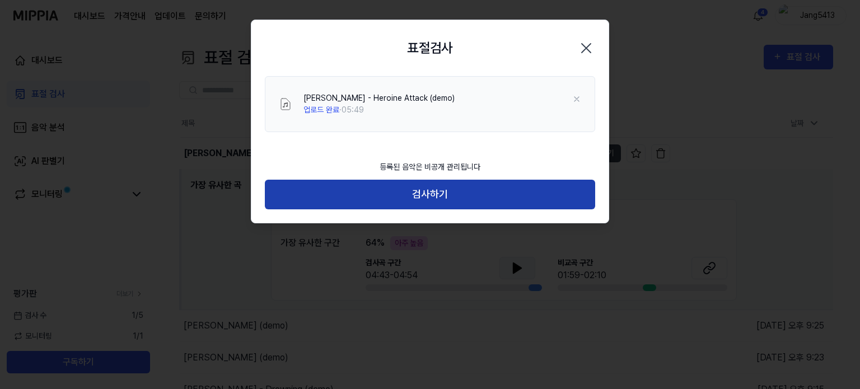
click at [489, 194] on button "검사하기" at bounding box center [430, 195] width 330 height 30
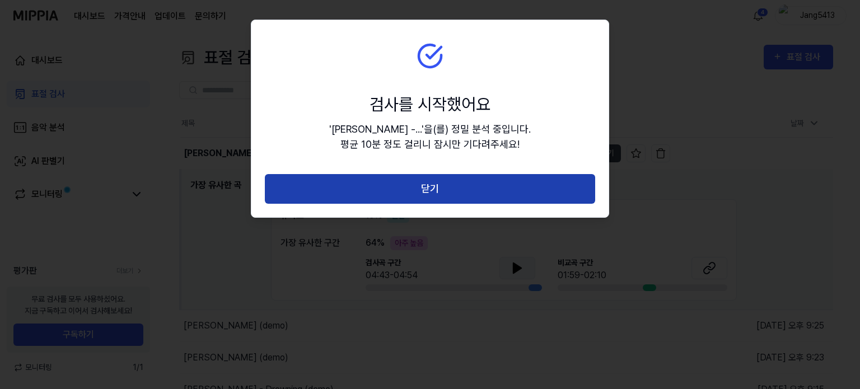
click at [513, 185] on button "닫기" at bounding box center [430, 189] width 330 height 30
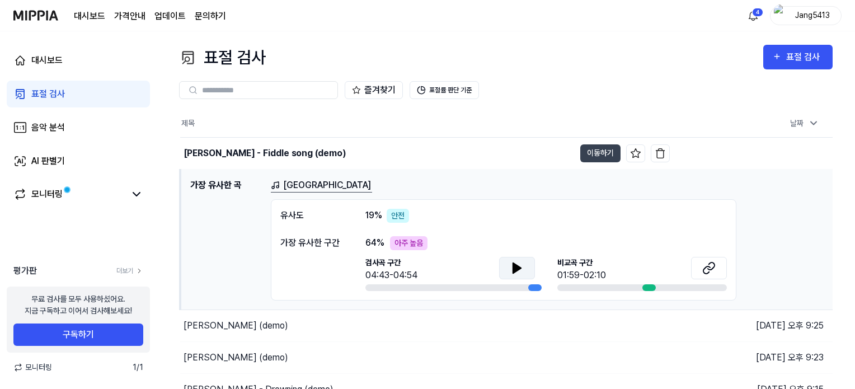
click at [709, 264] on div "유사도 19 % 안전 가장 유사한 구간 64 % 아주 높음 검사곡 구간 04:43-04:54 비교곡 구간 01:59-02:10" at bounding box center [504, 249] width 466 height 101
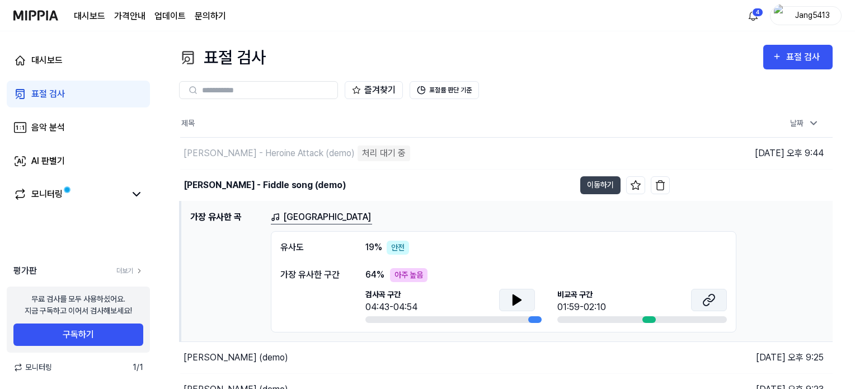
click at [707, 294] on icon at bounding box center [708, 299] width 13 height 13
click at [801, 58] on div "표절 검사" at bounding box center [804, 57] width 37 height 15
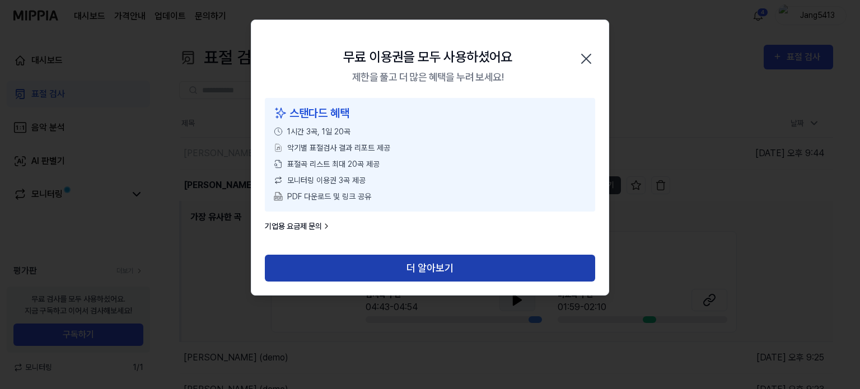
click at [442, 265] on button "더 알아보기" at bounding box center [430, 268] width 330 height 27
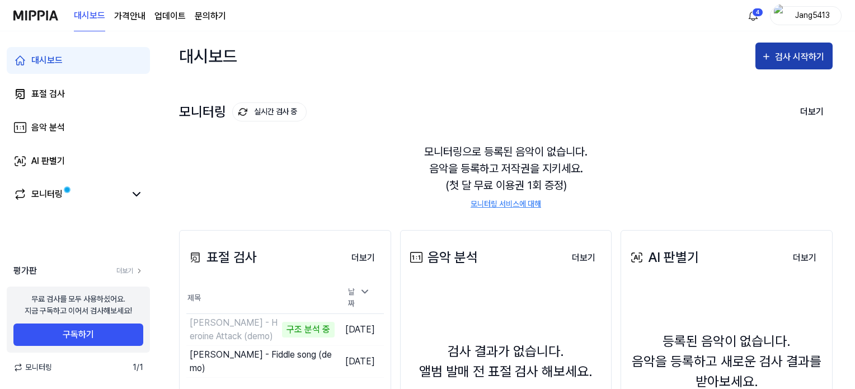
click at [771, 60] on icon "button" at bounding box center [766, 56] width 11 height 13
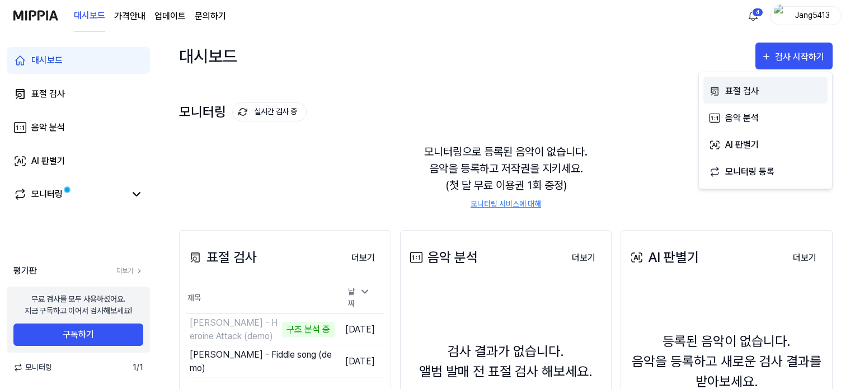
click at [740, 88] on div "표절 검사" at bounding box center [773, 91] width 97 height 15
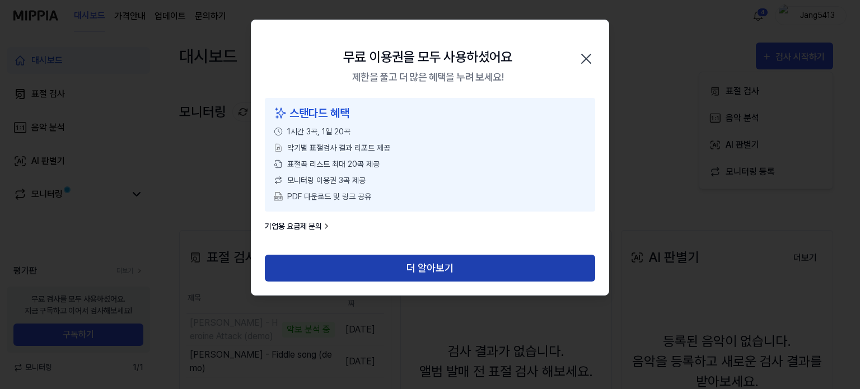
click at [509, 267] on button "더 알아보기" at bounding box center [430, 268] width 330 height 27
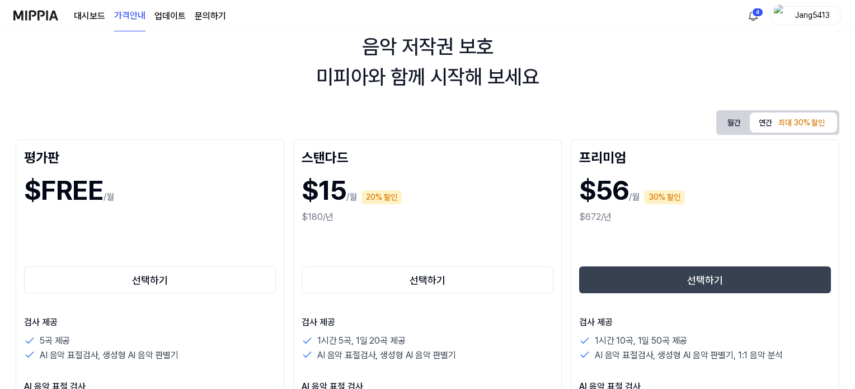
scroll to position [112, 0]
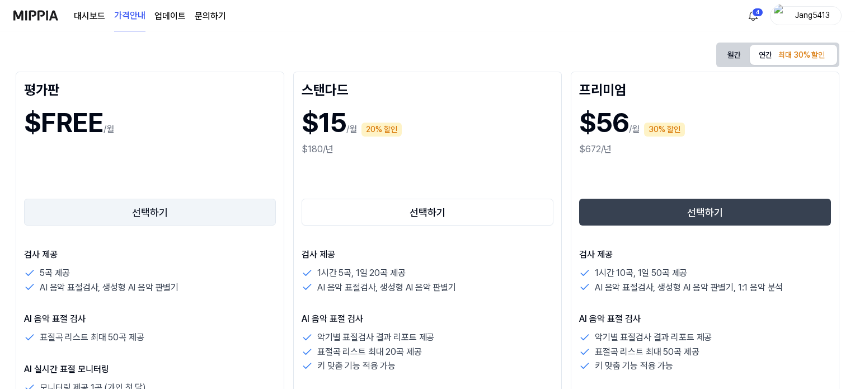
click at [159, 212] on button "선택하기" at bounding box center [150, 212] width 252 height 27
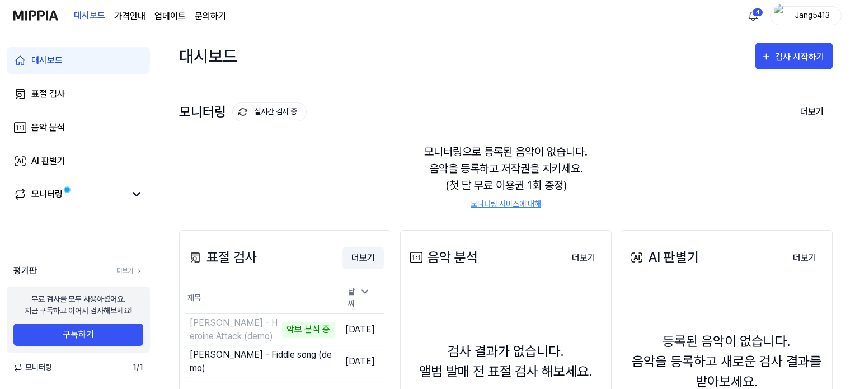
click at [363, 259] on button "더보기" at bounding box center [362, 258] width 41 height 22
click at [363, 258] on button "더보기" at bounding box center [362, 258] width 41 height 22
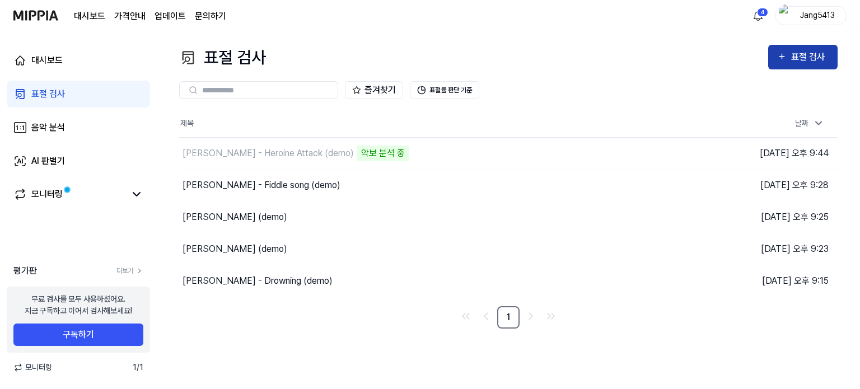
click at [787, 55] on div "표절 검사" at bounding box center [802, 57] width 51 height 15
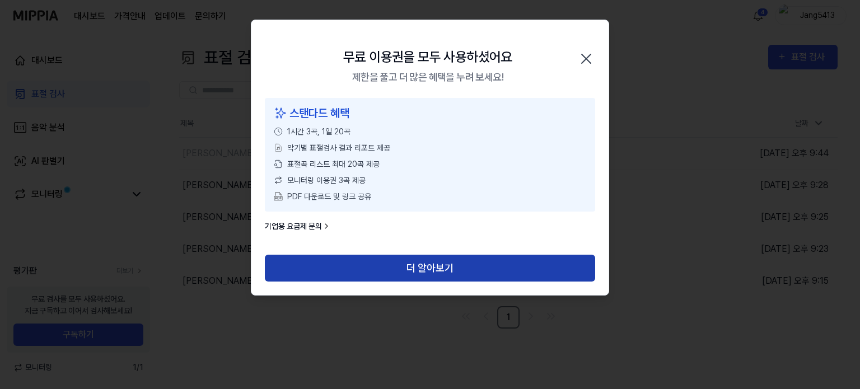
click at [376, 267] on button "더 알아보기" at bounding box center [430, 268] width 330 height 27
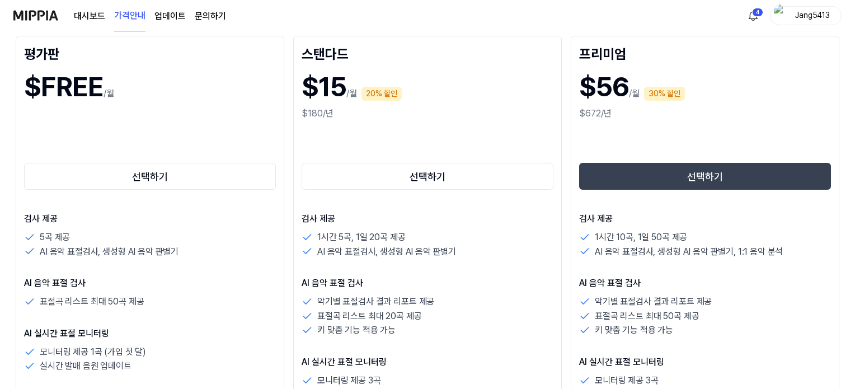
scroll to position [168, 0]
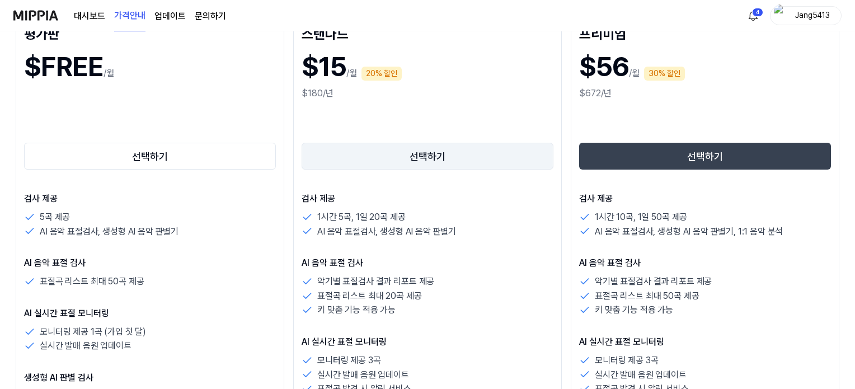
click at [349, 158] on button "선택하기" at bounding box center [428, 156] width 252 height 27
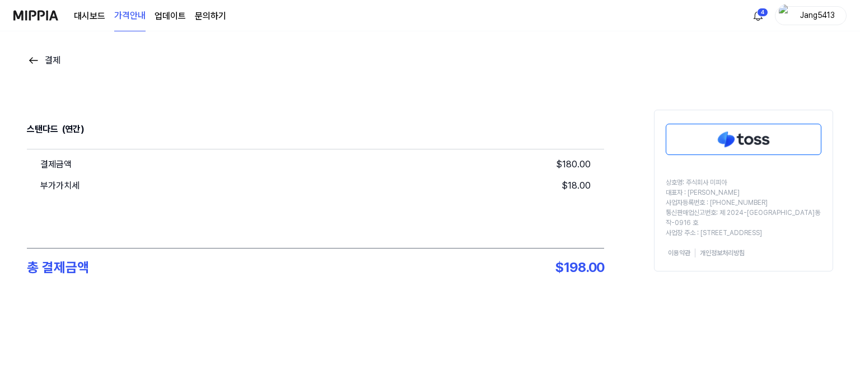
click at [40, 55] on img at bounding box center [33, 60] width 13 height 13
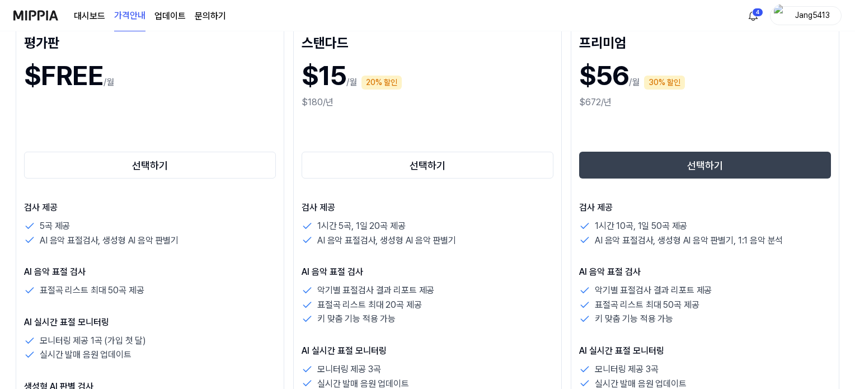
scroll to position [168, 0]
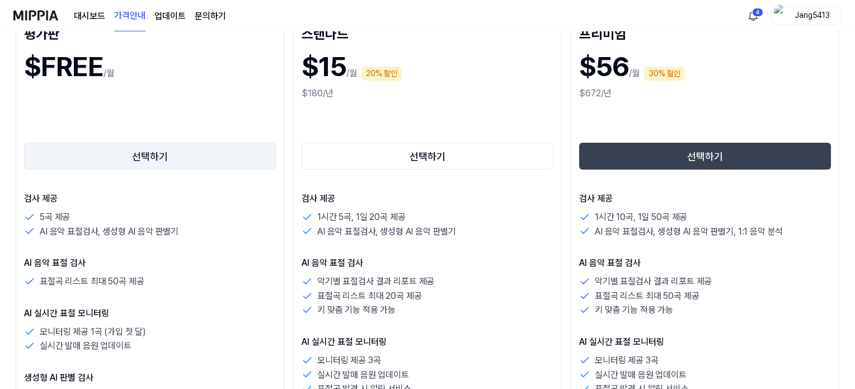
click at [142, 159] on button "선택하기" at bounding box center [150, 156] width 252 height 27
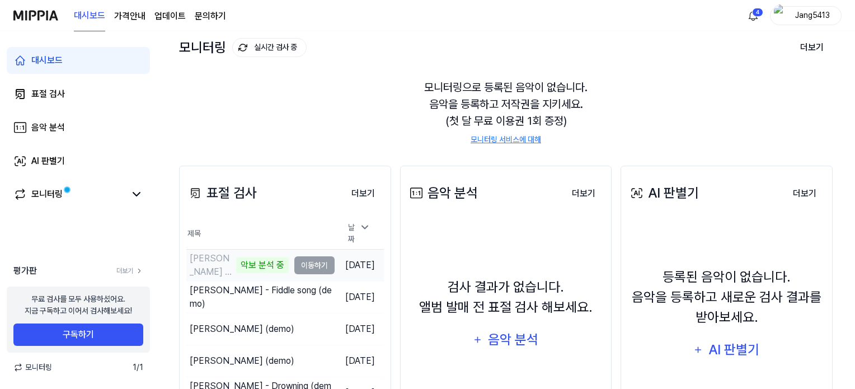
scroll to position [112, 0]
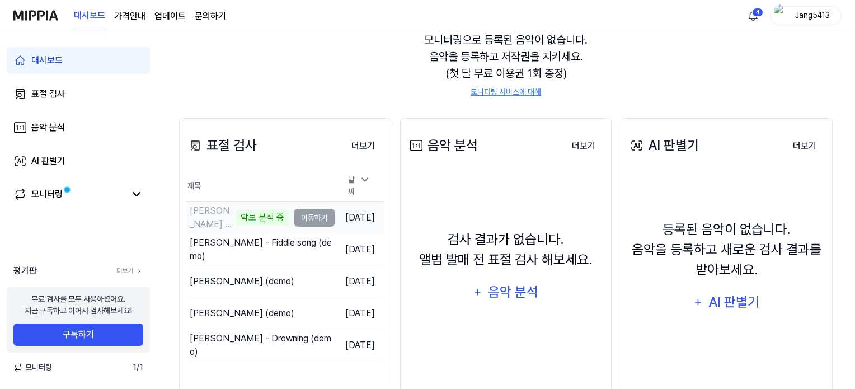
click at [335, 210] on td "[DATE]" at bounding box center [359, 218] width 49 height 32
drag, startPoint x: 281, startPoint y: 205, endPoint x: 269, endPoint y: 203, distance: 12.5
click at [280, 205] on td "Jang Lee - Heroine Attack (demo) 악보 분석 중 이동하기" at bounding box center [260, 217] width 148 height 31
click at [237, 210] on div "악보 분석 중" at bounding box center [262, 218] width 53 height 16
click at [181, 210] on div "표절 검사 더보기 표절 검사 제목 날짜 Jang Lee - Heroine Attack (demo) 악보 분석 중 이동하기 2025.09.01.…" at bounding box center [285, 259] width 212 height 283
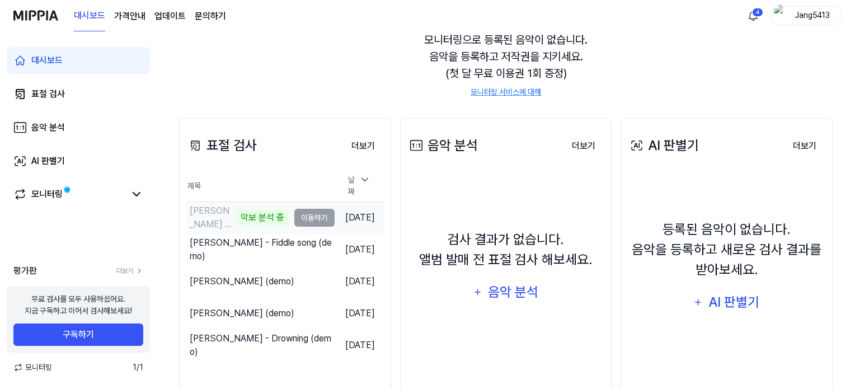
click at [300, 218] on td "Jang Lee - Heroine Attack (demo) 악보 분석 중 이동하기" at bounding box center [260, 217] width 148 height 31
click at [300, 215] on td "Jang Lee - Heroine Attack (demo) 악보 분석 중 이동하기" at bounding box center [260, 217] width 148 height 31
click at [244, 218] on div "악보 분석 중" at bounding box center [262, 218] width 53 height 16
click at [246, 214] on div "악보 분석 중" at bounding box center [262, 218] width 53 height 16
click at [54, 149] on link "AI 판별기" at bounding box center [78, 161] width 143 height 27
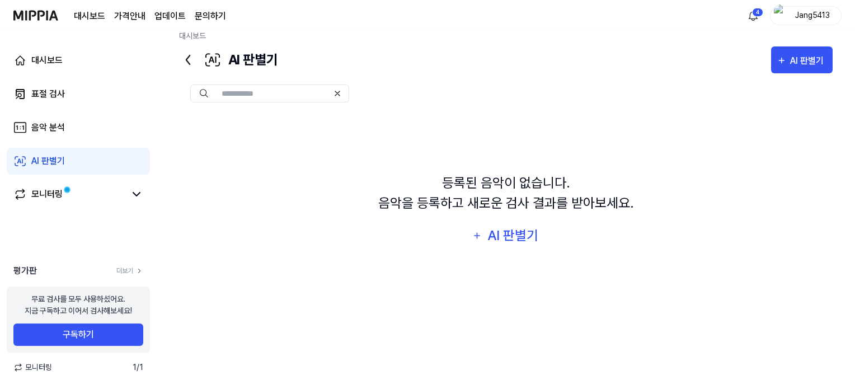
scroll to position [14, 0]
click at [63, 49] on link "대시보드" at bounding box center [78, 60] width 143 height 27
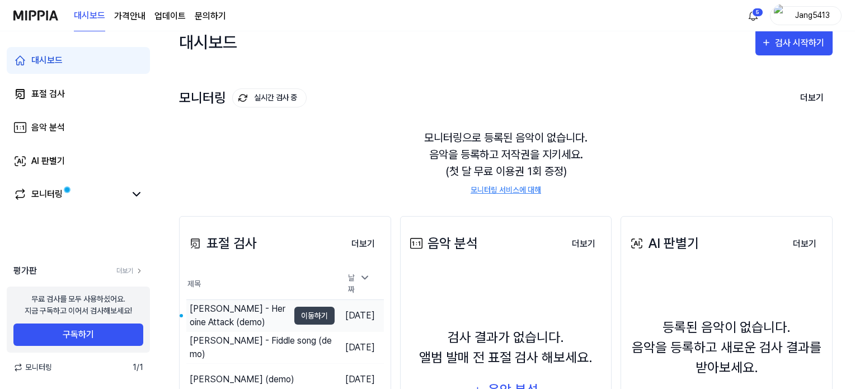
click at [245, 307] on div "[PERSON_NAME] - Heroine Attack (demo)" at bounding box center [239, 315] width 99 height 27
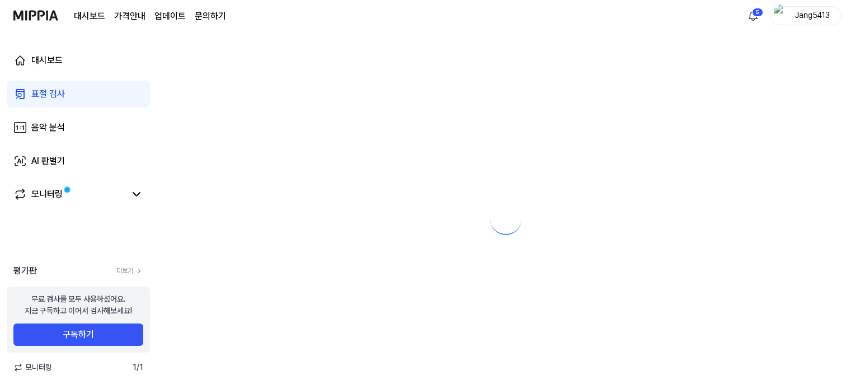
scroll to position [0, 0]
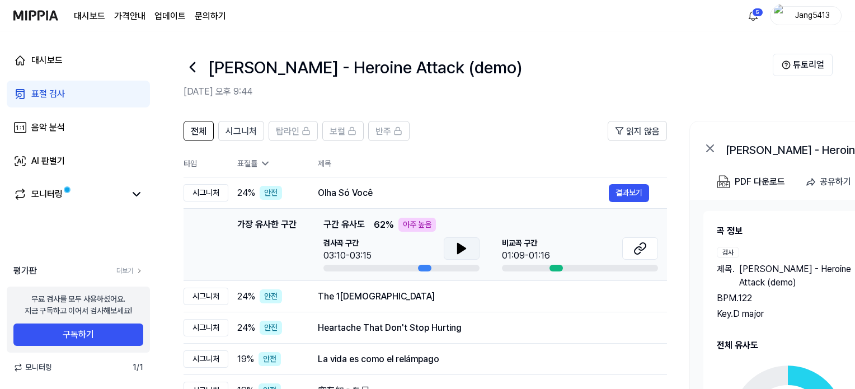
click at [458, 249] on icon at bounding box center [462, 248] width 8 height 10
click at [459, 248] on icon at bounding box center [459, 248] width 2 height 9
click at [631, 253] on button at bounding box center [640, 248] width 36 height 22
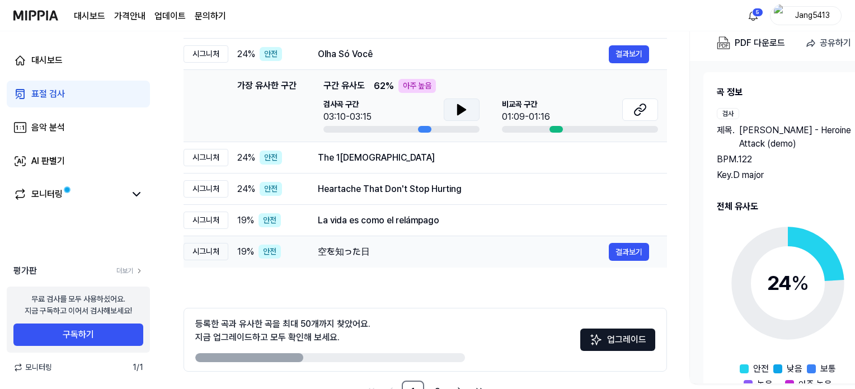
scroll to position [119, 0]
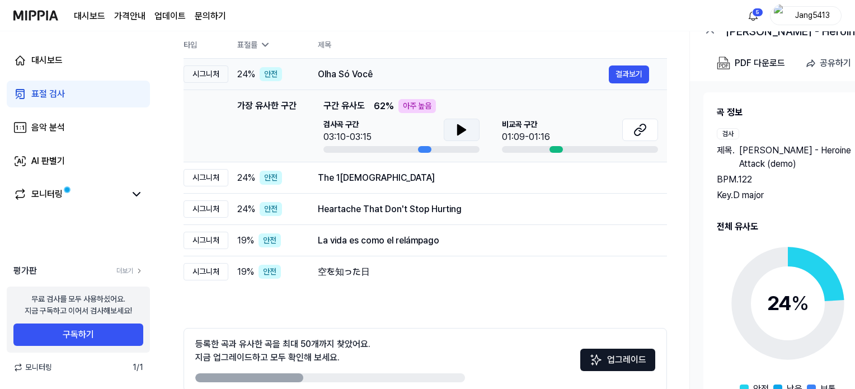
click at [338, 75] on div "Olha Só Você" at bounding box center [463, 74] width 291 height 13
click at [349, 79] on div "Olha Só Você" at bounding box center [463, 74] width 291 height 13
click at [431, 83] on td "Olha Só Você 결과보기" at bounding box center [483, 74] width 367 height 31
click at [434, 82] on td "Olha Só Você 결과보기" at bounding box center [483, 74] width 367 height 31
click at [340, 179] on div "The 1st [DEMOGRAPHIC_DATA]" at bounding box center [463, 177] width 291 height 13
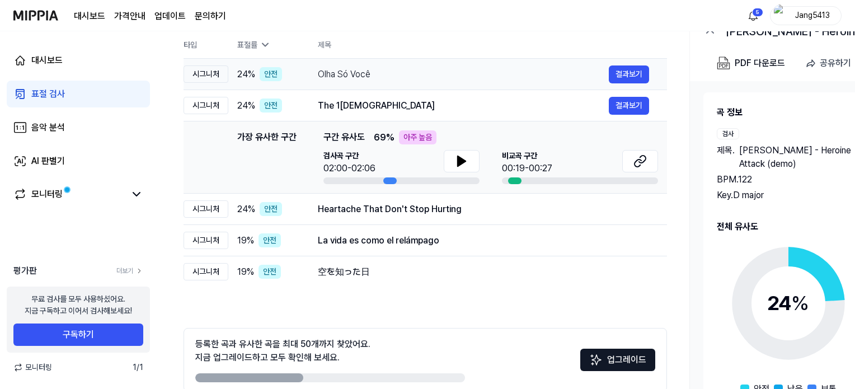
click at [402, 73] on div "Olha Só Você" at bounding box center [463, 74] width 291 height 13
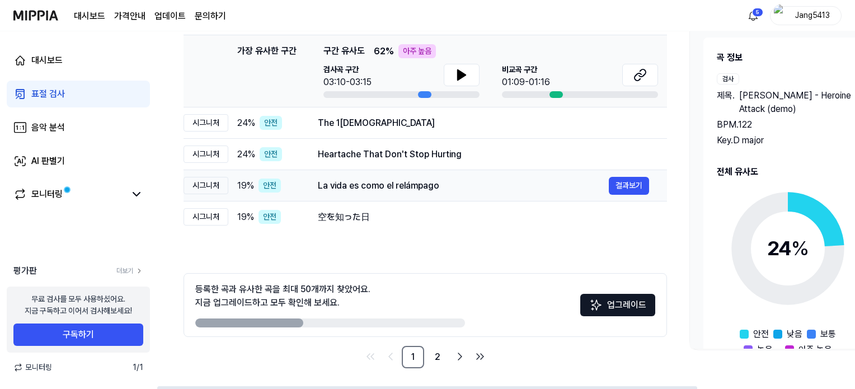
scroll to position [175, 0]
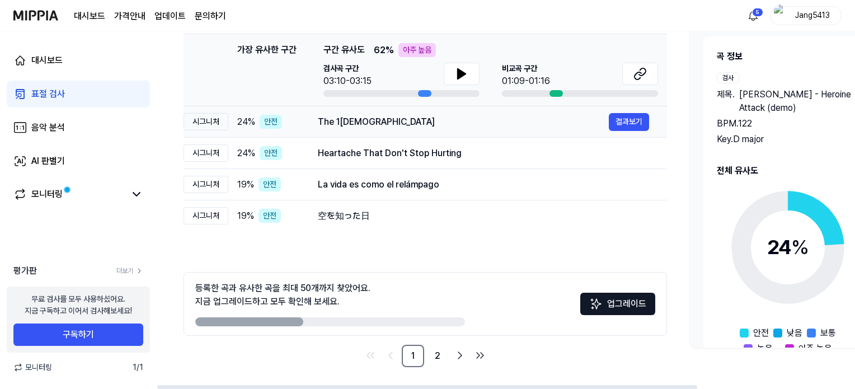
click at [477, 125] on div "The 1st [DEMOGRAPHIC_DATA]" at bounding box center [463, 121] width 291 height 13
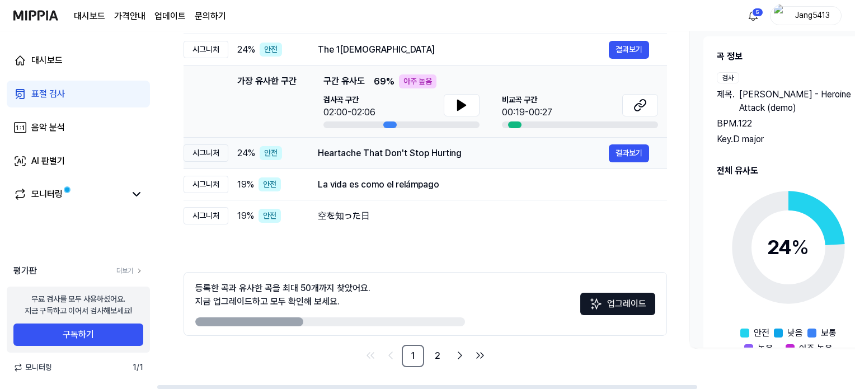
click at [456, 161] on div "Heartache That Don't Stop Hurting 결과보기" at bounding box center [483, 153] width 331 height 18
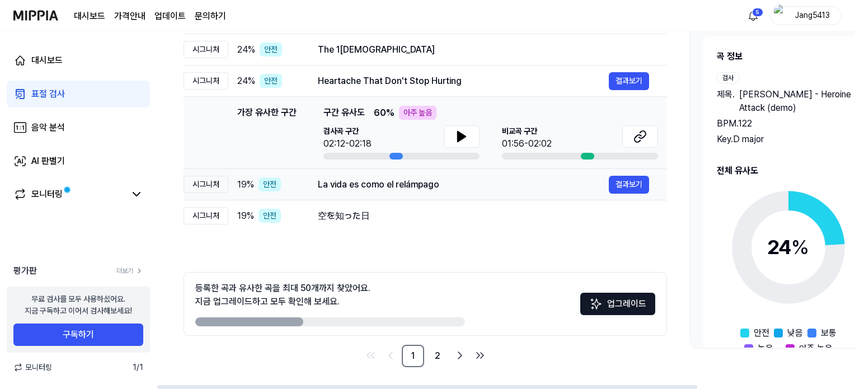
click at [444, 190] on div "La vida es como el relámpago" at bounding box center [463, 184] width 291 height 13
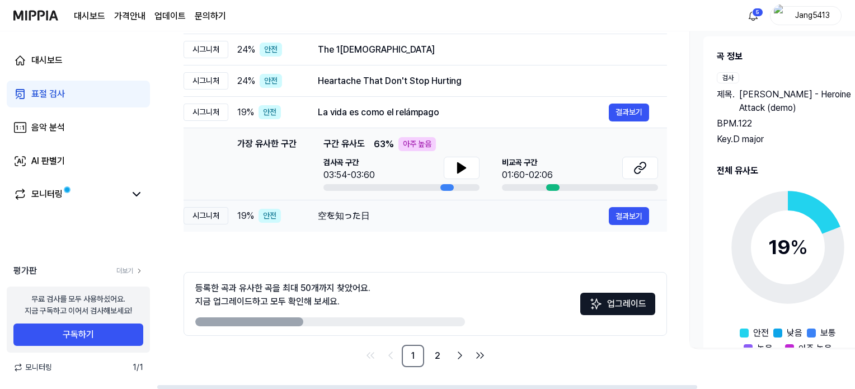
click at [412, 208] on div "空を知った日 결과보기" at bounding box center [483, 216] width 331 height 18
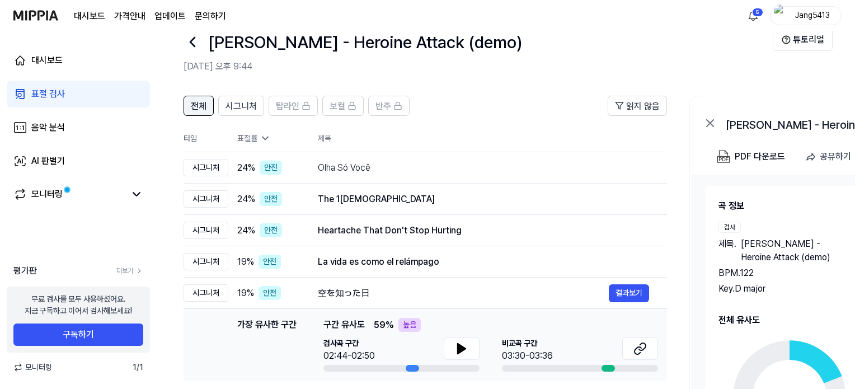
scroll to position [7, 0]
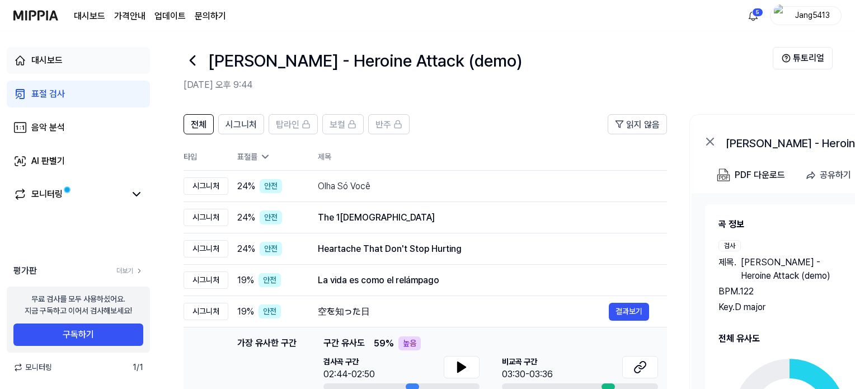
click at [93, 59] on link "대시보드" at bounding box center [78, 60] width 143 height 27
